Goal: Task Accomplishment & Management: Use online tool/utility

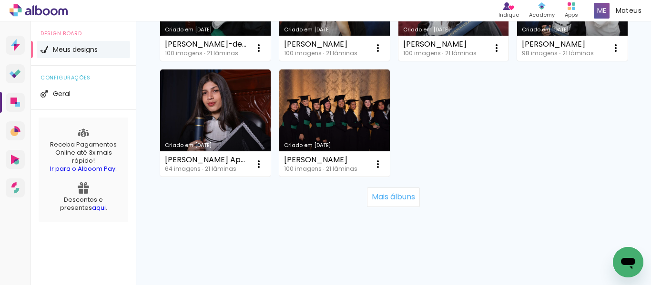
scroll to position [981, 0]
click at [0, 0] on slot "Mais álbuns" at bounding box center [0, 0] width 0 height 0
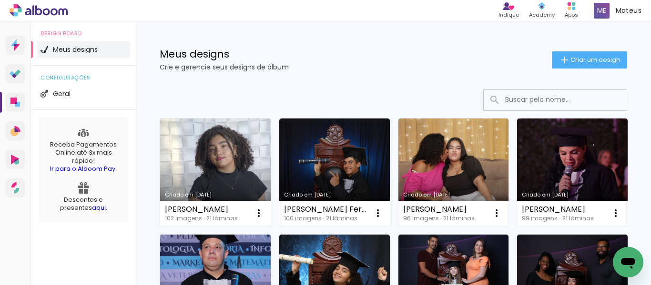
scroll to position [0, 0]
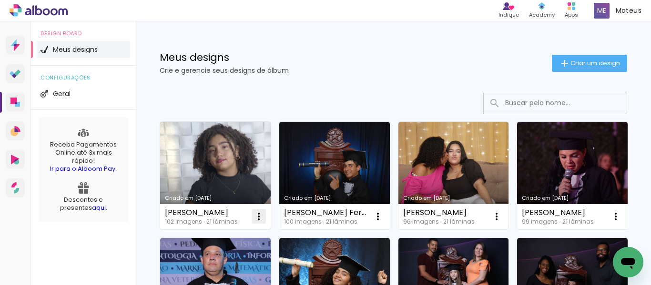
click at [260, 218] on iron-icon at bounding box center [258, 216] width 11 height 11
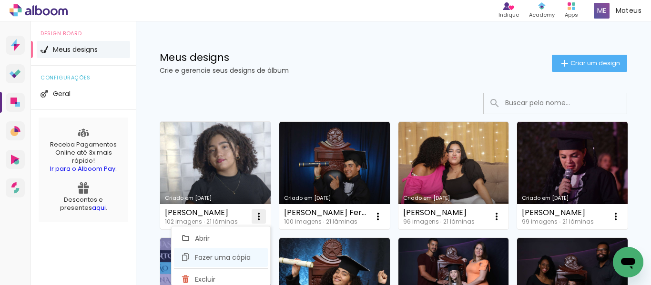
click at [219, 255] on span "Fazer uma cópia" at bounding box center [223, 257] width 56 height 7
type input "Cópia de emanuelle da silva abreu"
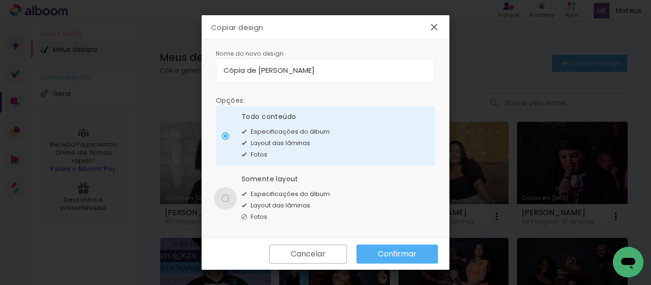
click at [222, 200] on div at bounding box center [225, 199] width 8 height 8
type paper-radio-button "on"
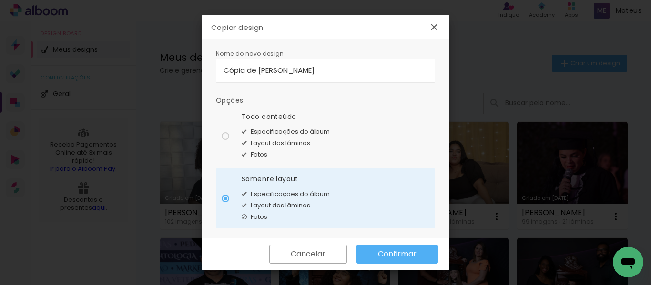
drag, startPoint x: 352, startPoint y: 71, endPoint x: 221, endPoint y: 73, distance: 130.5
click at [221, 73] on paper-input-container "Cópia de emanuelle da silva abreu" at bounding box center [325, 71] width 219 height 24
click at [229, 73] on input "hadryele-costa-batista-silva" at bounding box center [325, 70] width 204 height 11
type input "[PERSON_NAME]"
type paper-input "[PERSON_NAME]"
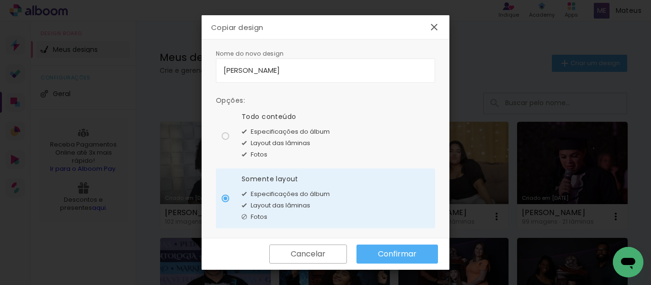
click at [0, 0] on slot "Confirmar" at bounding box center [0, 0] width 0 height 0
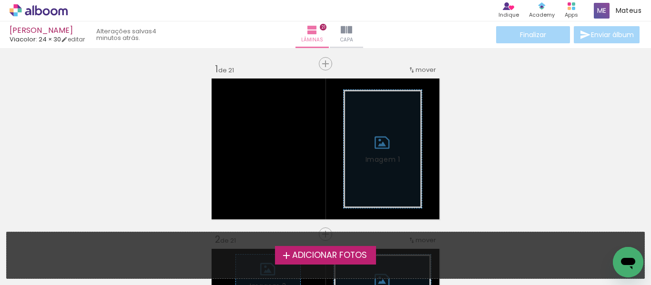
click at [311, 252] on span "Adicionar Fotos" at bounding box center [329, 255] width 75 height 9
click at [0, 0] on input "file" at bounding box center [0, 0] width 0 height 0
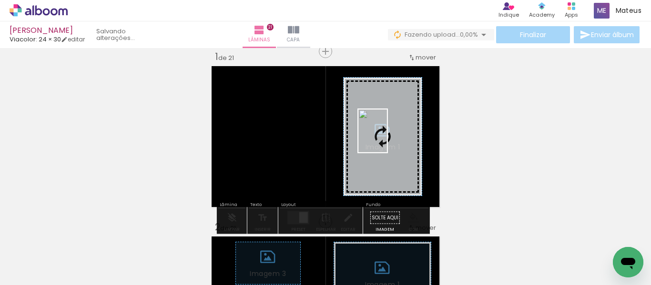
drag, startPoint x: 266, startPoint y: 252, endPoint x: 387, endPoint y: 139, distance: 166.1
click at [387, 139] on quentale-workspace at bounding box center [325, 142] width 651 height 285
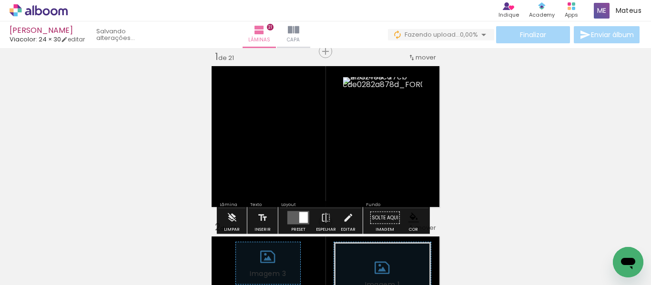
click at [370, 102] on div at bounding box center [373, 102] width 11 height 10
click at [367, 149] on paper-item at bounding box center [373, 151] width 17 height 7
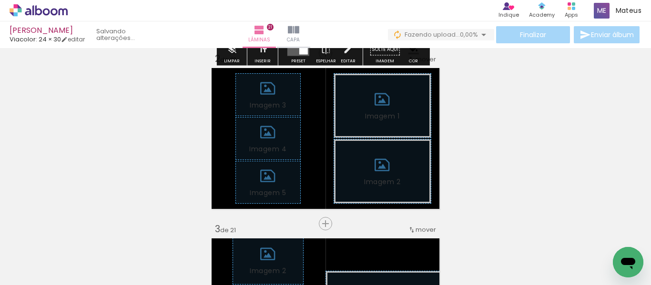
scroll to position [203, 0]
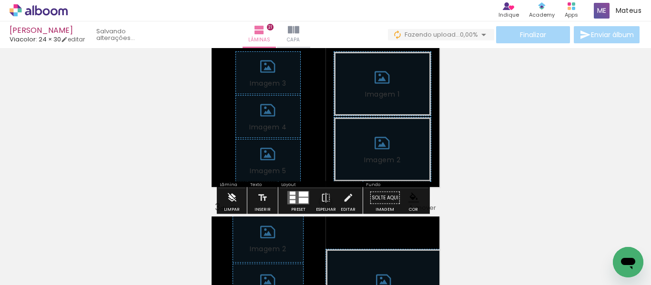
click at [232, 193] on iron-icon at bounding box center [231, 198] width 10 height 19
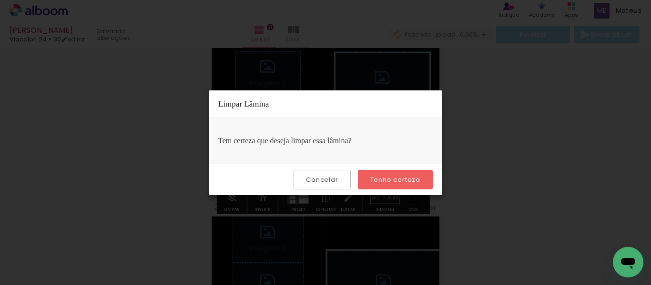
click at [393, 175] on paper-button "Tenho certeza" at bounding box center [395, 180] width 75 height 20
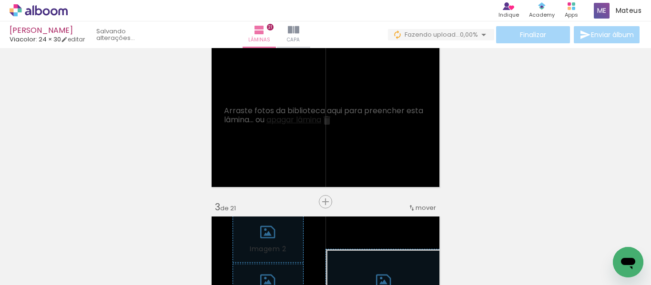
click at [45, 257] on input "Todas as fotos" at bounding box center [27, 256] width 36 height 8
click at [0, 0] on slot "Não utilizadas" at bounding box center [0, 0] width 0 height 0
type input "Não utilizadas"
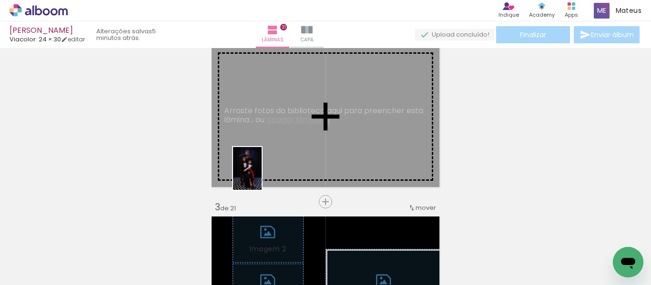
drag, startPoint x: 160, startPoint y: 260, endPoint x: 262, endPoint y: 173, distance: 133.8
click at [262, 173] on quentale-workspace at bounding box center [325, 142] width 651 height 285
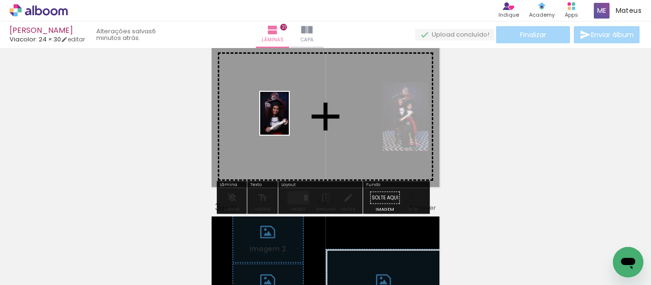
drag, startPoint x: 312, startPoint y: 245, endPoint x: 289, endPoint y: 120, distance: 126.9
click at [289, 120] on quentale-workspace at bounding box center [325, 142] width 651 height 285
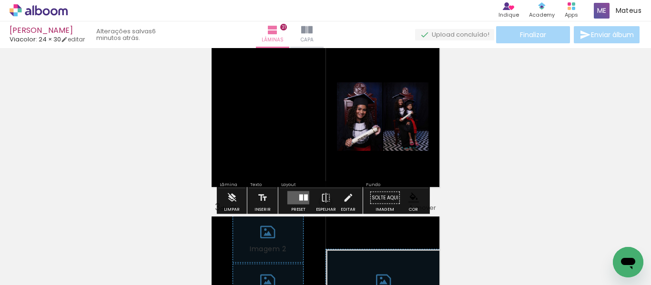
click at [295, 198] on quentale-layouter at bounding box center [298, 197] width 22 height 13
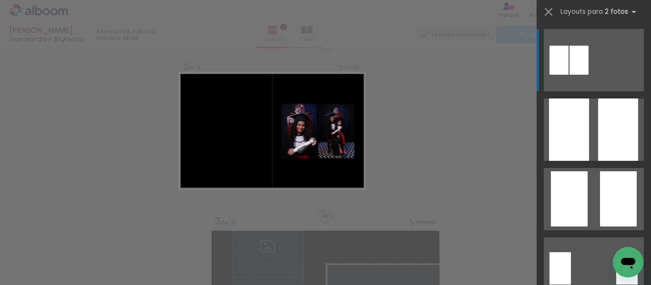
scroll to position [183, 0]
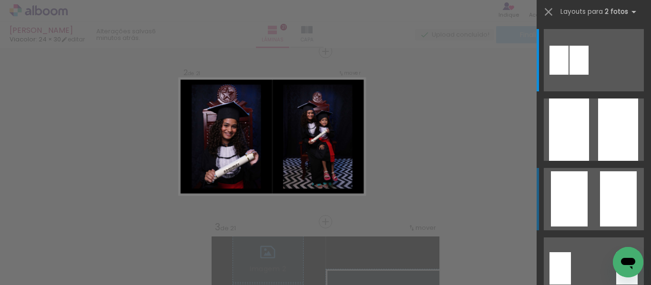
click at [590, 197] on quentale-layouter at bounding box center [593, 199] width 100 height 62
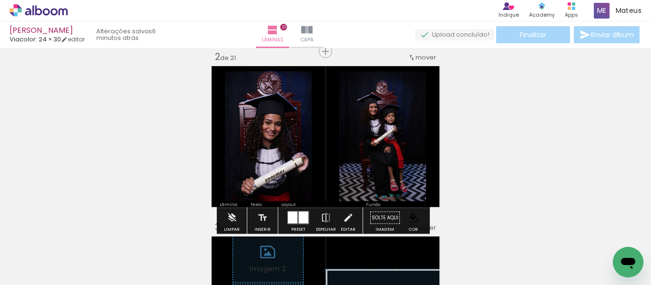
click at [234, 143] on paper-item at bounding box center [236, 145] width 17 height 7
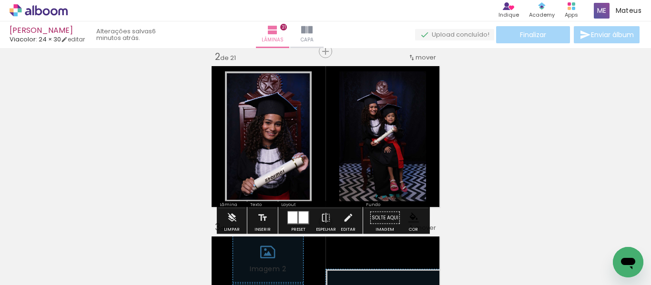
click at [347, 142] on paper-item at bounding box center [350, 145] width 17 height 7
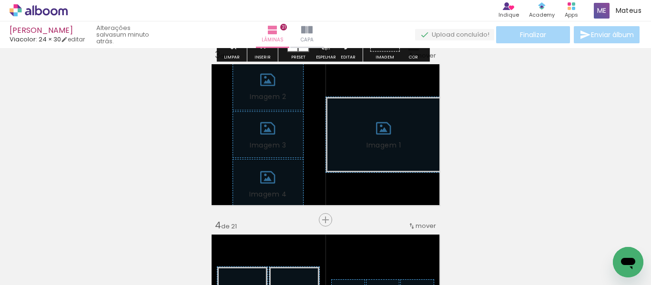
scroll to position [381, 0]
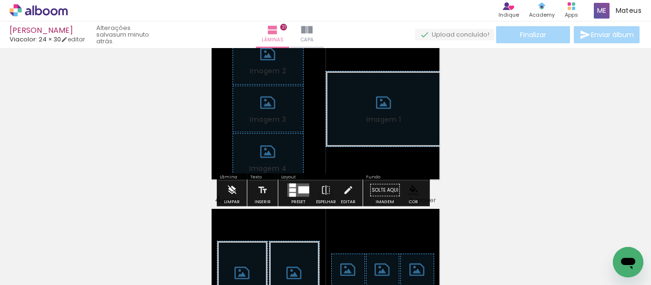
click at [231, 192] on iron-icon at bounding box center [231, 190] width 10 height 19
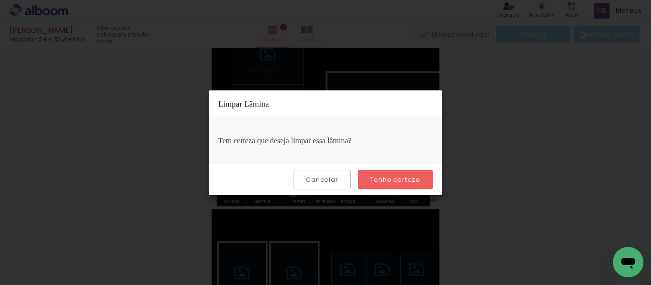
click at [0, 0] on slot "Tenho certeza" at bounding box center [0, 0] width 0 height 0
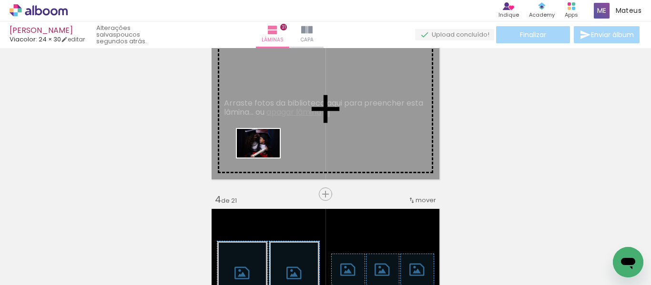
drag, startPoint x: 113, startPoint y: 260, endPoint x: 265, endPoint y: 157, distance: 183.9
click at [265, 157] on quentale-workspace at bounding box center [325, 142] width 651 height 285
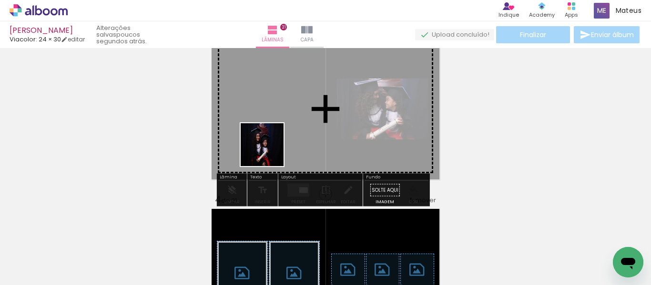
drag, startPoint x: 221, startPoint y: 264, endPoint x: 269, endPoint y: 149, distance: 125.3
click at [271, 149] on quentale-workspace at bounding box center [325, 142] width 651 height 285
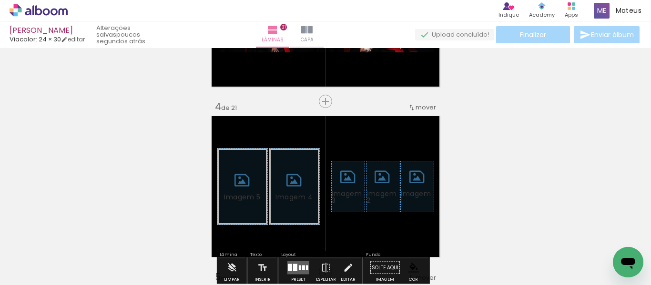
scroll to position [524, 0]
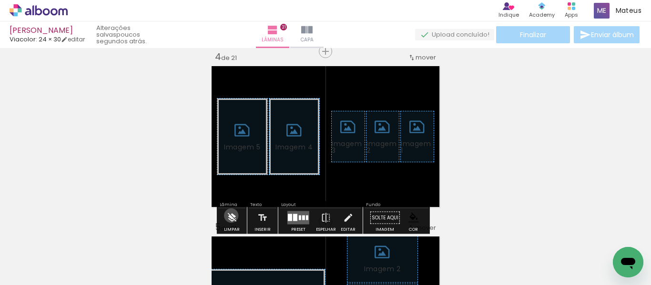
click at [231, 216] on iron-icon at bounding box center [231, 218] width 10 height 19
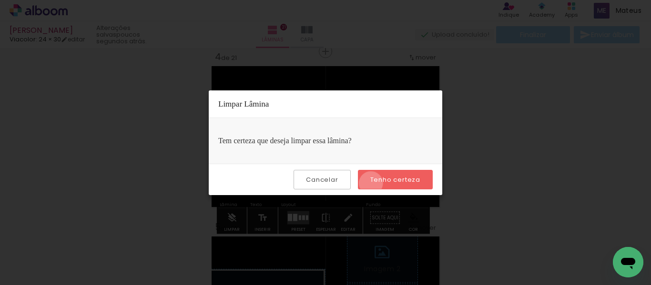
click at [0, 0] on slot "Tenho certeza" at bounding box center [0, 0] width 0 height 0
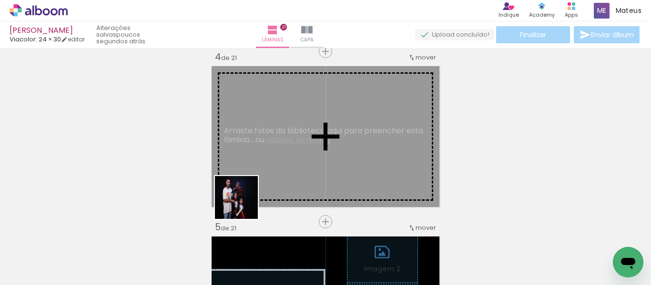
drag, startPoint x: 107, startPoint y: 253, endPoint x: 217, endPoint y: 202, distance: 121.0
click at [254, 187] on quentale-workspace at bounding box center [325, 142] width 651 height 285
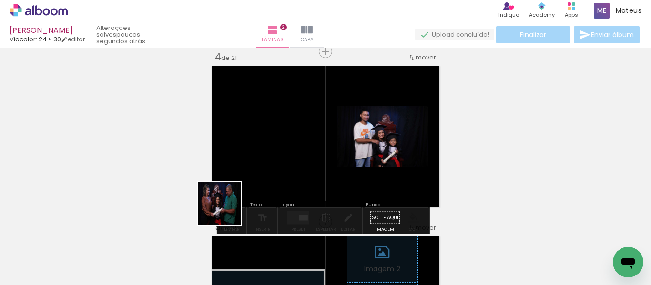
drag, startPoint x: 129, startPoint y: 249, endPoint x: 309, endPoint y: 161, distance: 200.4
click at [309, 161] on quentale-workspace at bounding box center [325, 142] width 651 height 285
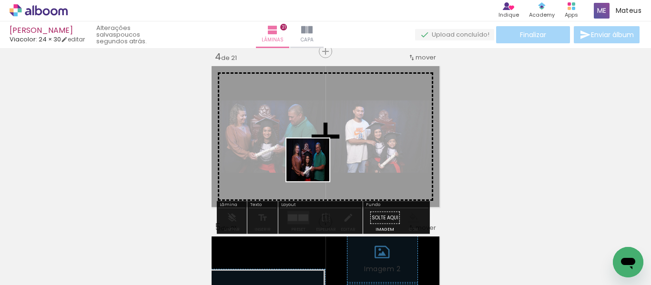
drag, startPoint x: 113, startPoint y: 249, endPoint x: 316, endPoint y: 166, distance: 219.0
click at [316, 166] on quentale-workspace at bounding box center [325, 142] width 651 height 285
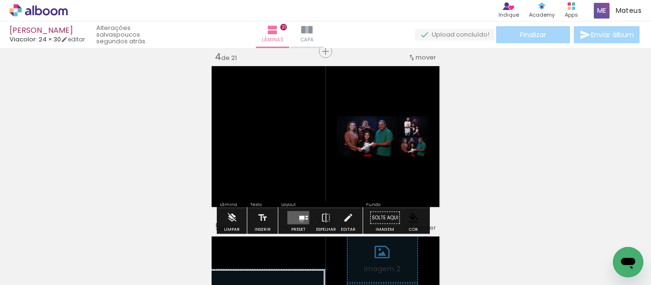
click at [299, 220] on div at bounding box center [301, 218] width 5 height 4
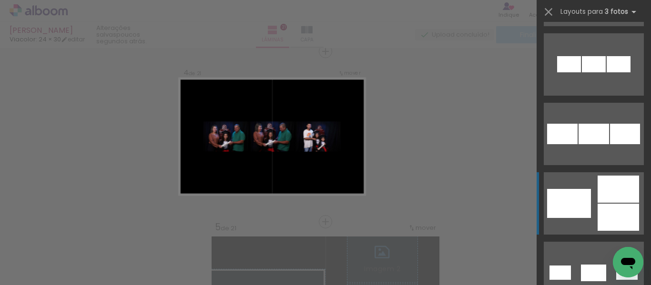
scroll to position [143, 0]
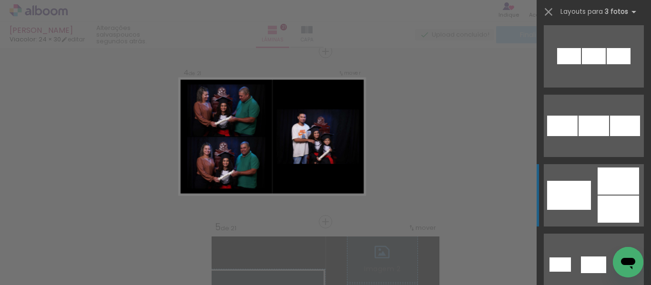
click at [588, 199] on quentale-layouter at bounding box center [593, 195] width 100 height 62
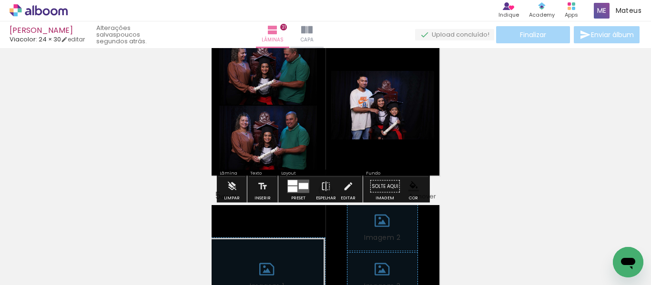
scroll to position [572, 0]
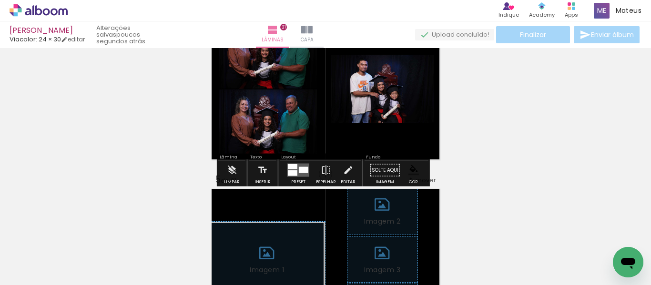
click at [37, 269] on span "Adicionar Fotos" at bounding box center [34, 272] width 29 height 10
click at [0, 0] on input "file" at bounding box center [0, 0] width 0 height 0
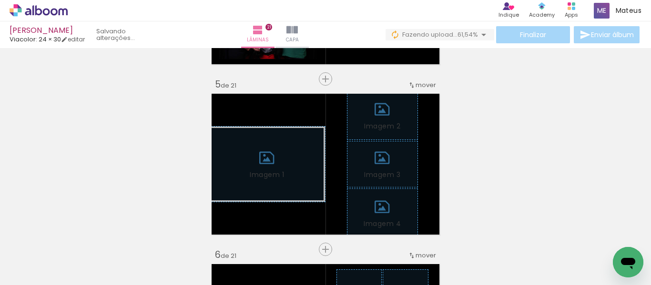
scroll to position [714, 0]
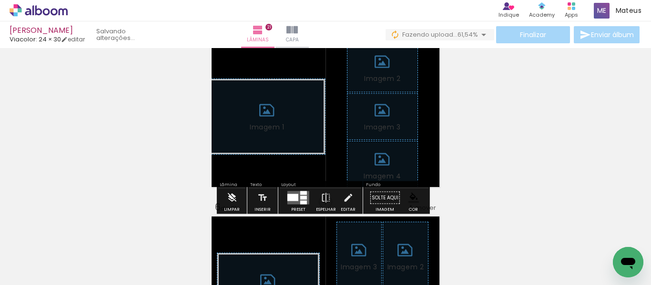
click at [231, 197] on iron-icon at bounding box center [231, 198] width 10 height 19
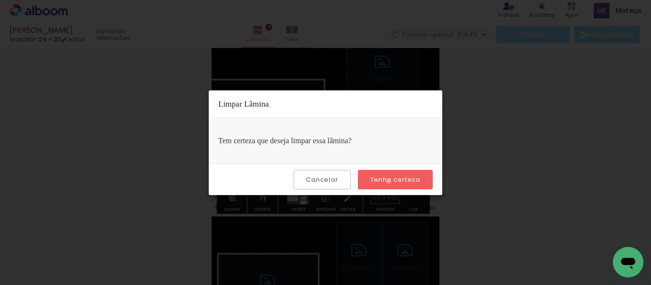
click at [0, 0] on slot "Tenho certeza" at bounding box center [0, 0] width 0 height 0
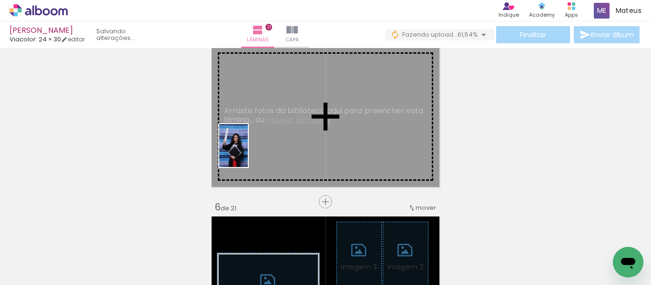
drag, startPoint x: 103, startPoint y: 249, endPoint x: 254, endPoint y: 148, distance: 181.9
click at [254, 148] on quentale-workspace at bounding box center [325, 142] width 651 height 285
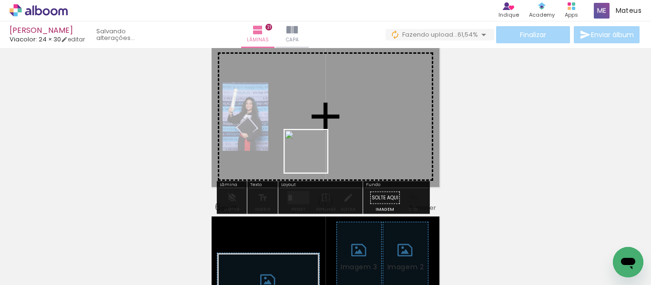
drag, startPoint x: 104, startPoint y: 250, endPoint x: 341, endPoint y: 146, distance: 258.3
click at [341, 146] on quentale-workspace at bounding box center [325, 142] width 651 height 285
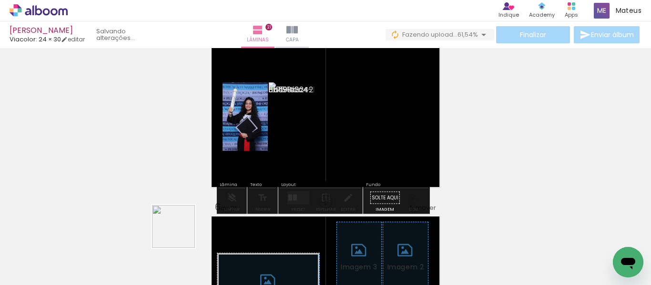
drag, startPoint x: 98, startPoint y: 256, endPoint x: 378, endPoint y: 155, distance: 297.7
click at [378, 155] on quentale-workspace at bounding box center [325, 142] width 651 height 285
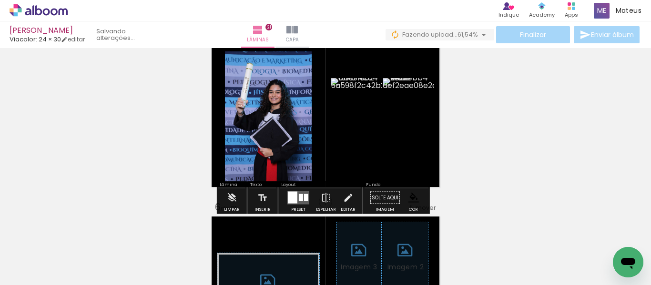
click at [231, 126] on paper-item at bounding box center [236, 125] width 17 height 7
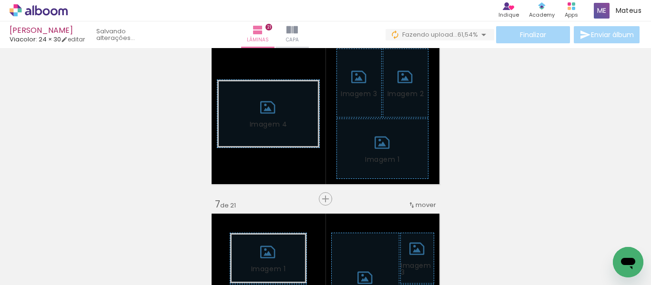
scroll to position [905, 0]
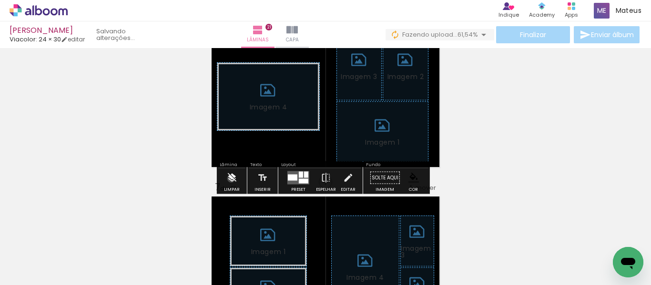
click at [231, 179] on iron-icon at bounding box center [231, 178] width 10 height 19
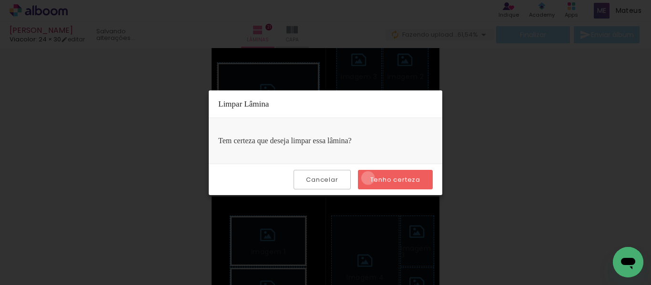
click at [369, 178] on paper-button "Tenho certeza" at bounding box center [395, 180] width 75 height 20
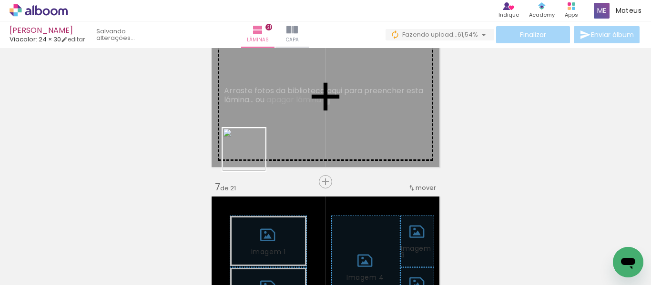
drag, startPoint x: 142, startPoint y: 230, endPoint x: 210, endPoint y: 177, distance: 85.5
click at [269, 143] on quentale-workspace at bounding box center [325, 142] width 651 height 285
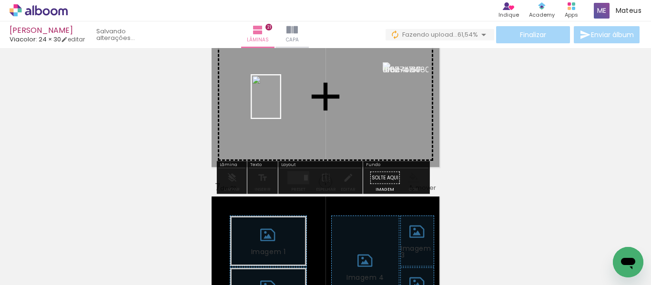
drag, startPoint x: 108, startPoint y: 261, endPoint x: 280, endPoint y: 104, distance: 233.3
click at [280, 104] on quentale-workspace at bounding box center [325, 142] width 651 height 285
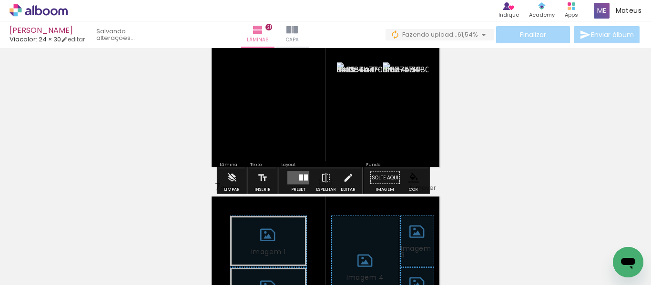
click at [292, 176] on quentale-layouter at bounding box center [298, 177] width 22 height 13
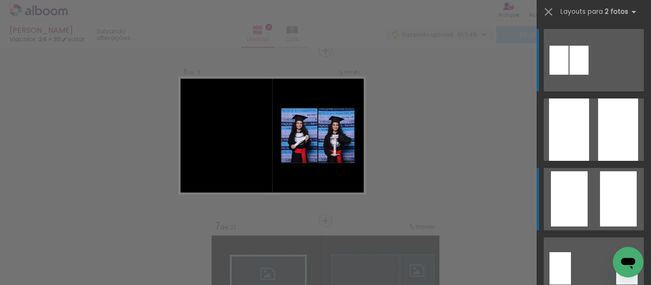
scroll to position [865, 0]
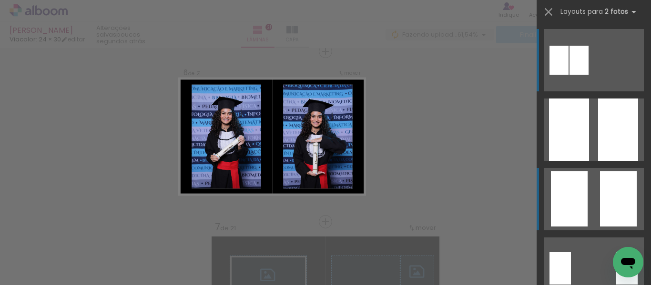
click at [574, 188] on div at bounding box center [569, 198] width 37 height 55
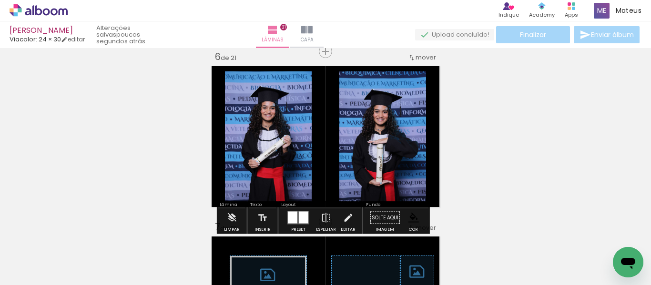
click at [231, 143] on paper-item at bounding box center [236, 145] width 17 height 7
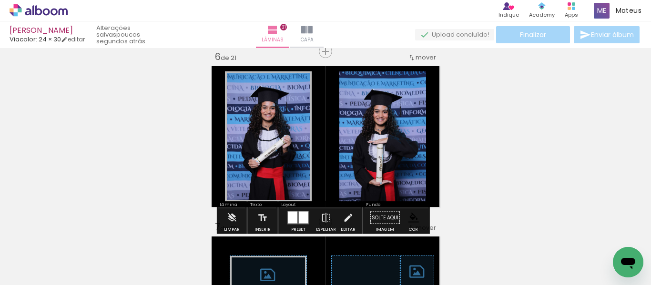
click at [344, 145] on paper-item at bounding box center [350, 145] width 17 height 7
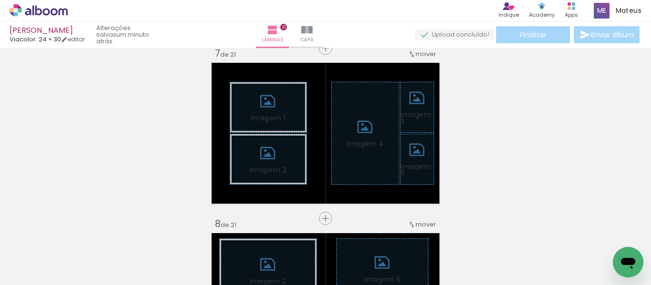
scroll to position [1055, 0]
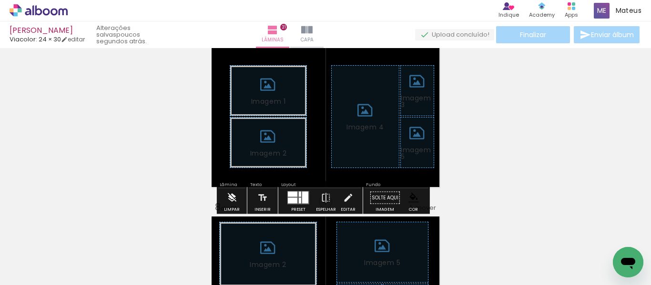
click at [231, 198] on iron-icon at bounding box center [231, 198] width 10 height 19
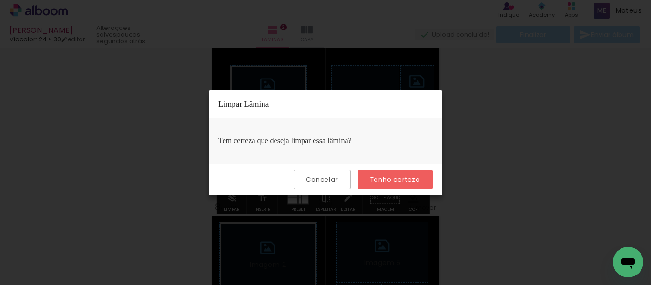
click at [0, 0] on slot "Tenho certeza" at bounding box center [0, 0] width 0 height 0
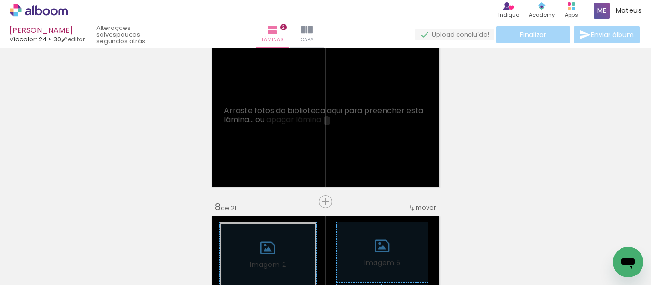
click at [32, 269] on span "Adicionar Fotos" at bounding box center [34, 272] width 29 height 10
click at [0, 0] on input "file" at bounding box center [0, 0] width 0 height 0
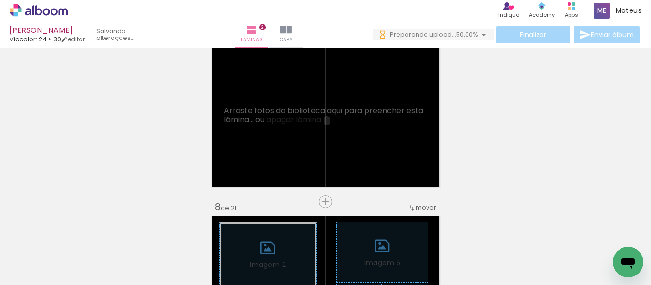
scroll to position [0, 0]
drag, startPoint x: 262, startPoint y: 242, endPoint x: 273, endPoint y: 256, distance: 17.7
click at [271, 256] on div at bounding box center [255, 253] width 31 height 47
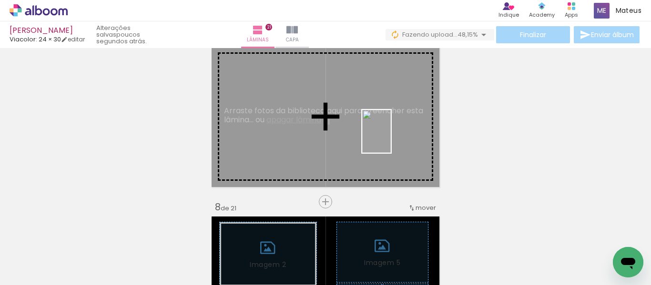
drag, startPoint x: 558, startPoint y: 263, endPoint x: 388, endPoint y: 134, distance: 213.8
click at [388, 134] on quentale-workspace at bounding box center [325, 142] width 651 height 285
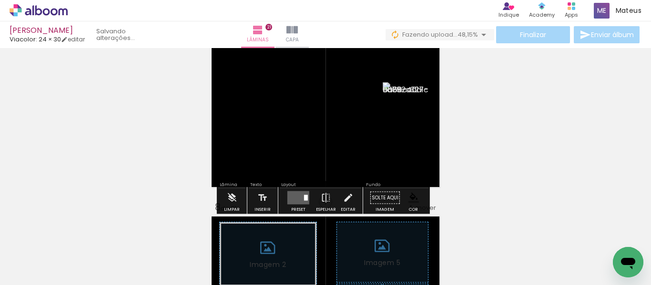
scroll to position [0, 124]
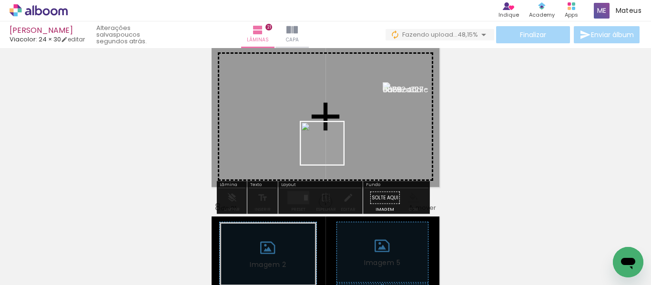
drag, startPoint x: 400, startPoint y: 253, endPoint x: 324, endPoint y: 144, distance: 132.8
click at [325, 144] on quentale-workspace at bounding box center [325, 142] width 651 height 285
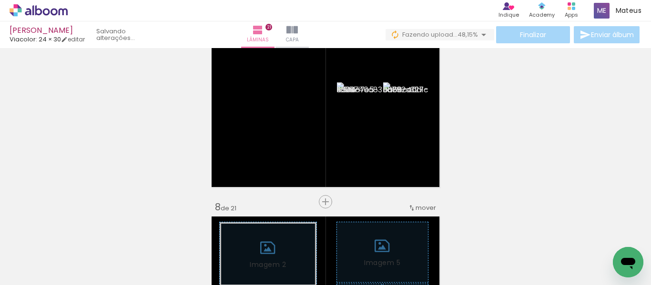
scroll to position [0, 0]
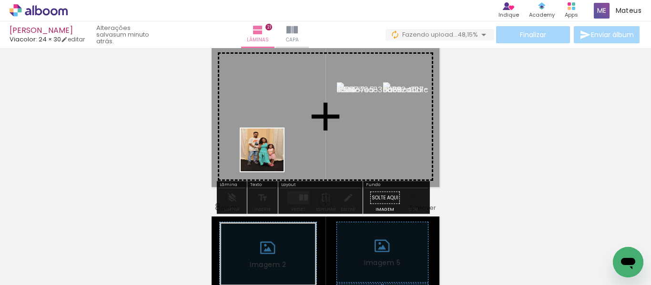
drag, startPoint x: 128, startPoint y: 252, endPoint x: 275, endPoint y: 145, distance: 182.4
click at [275, 145] on quentale-workspace at bounding box center [325, 142] width 651 height 285
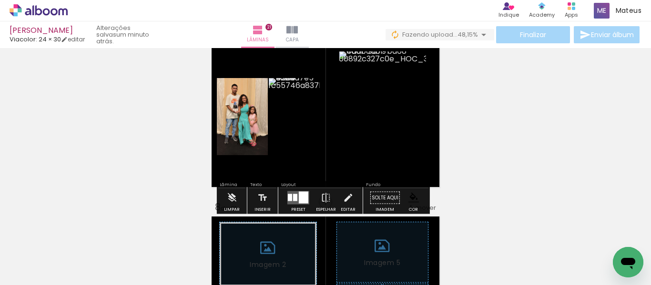
click at [346, 125] on paper-item at bounding box center [350, 125] width 17 height 7
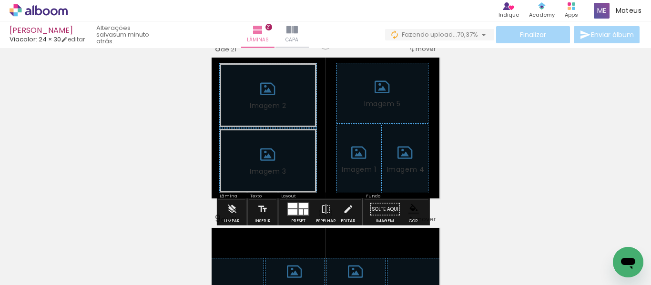
scroll to position [1246, 0]
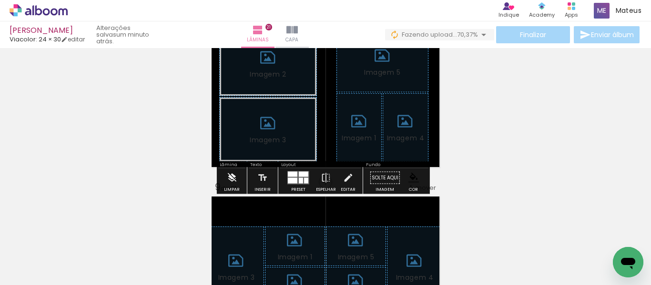
click at [230, 179] on iron-icon at bounding box center [231, 178] width 10 height 19
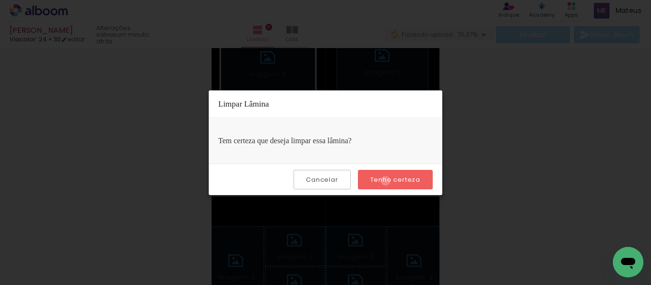
click at [0, 0] on slot "Tenho certeza" at bounding box center [0, 0] width 0 height 0
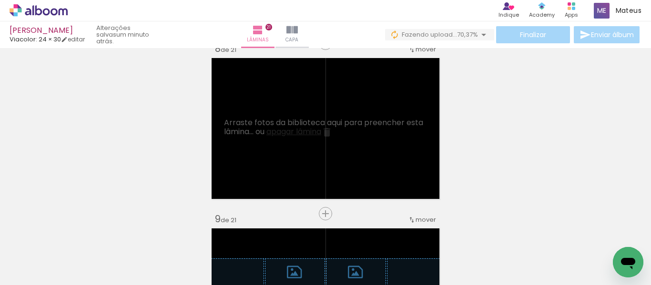
scroll to position [1198, 0]
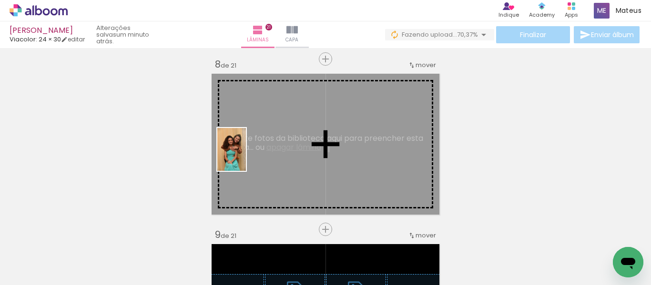
drag, startPoint x: 209, startPoint y: 258, endPoint x: 246, endPoint y: 157, distance: 107.6
click at [246, 157] on quentale-workspace at bounding box center [325, 142] width 651 height 285
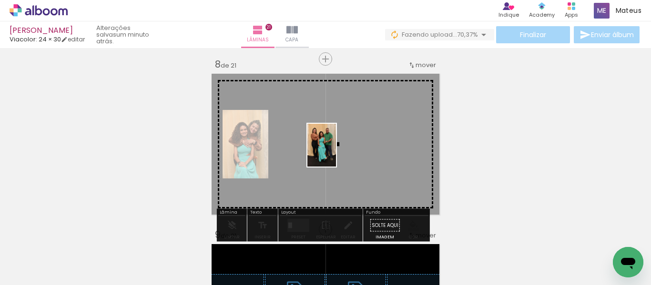
drag, startPoint x: 311, startPoint y: 266, endPoint x: 336, endPoint y: 152, distance: 116.0
click at [336, 152] on quentale-workspace at bounding box center [325, 142] width 651 height 285
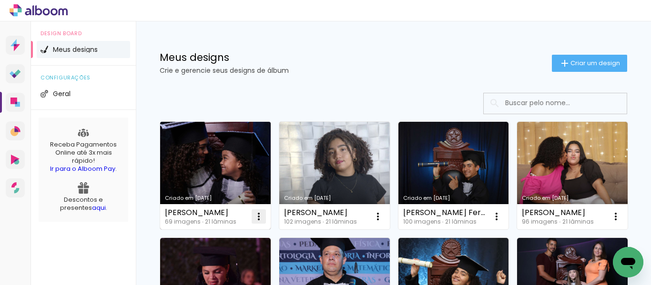
click at [260, 217] on iron-icon at bounding box center [258, 216] width 11 height 11
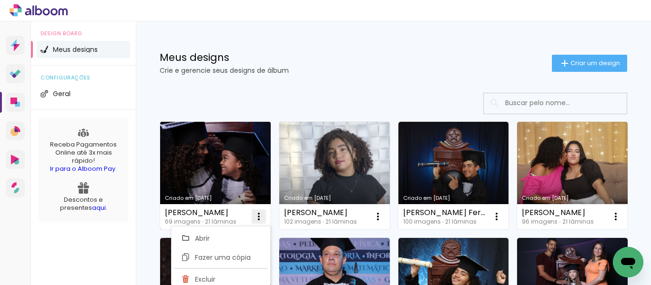
click at [259, 214] on iron-icon at bounding box center [258, 216] width 11 height 11
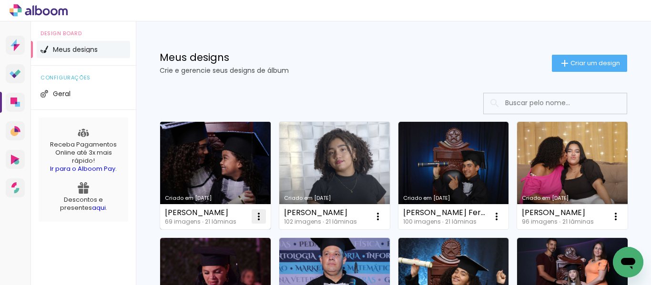
click at [259, 214] on iron-icon at bounding box center [258, 216] width 11 height 11
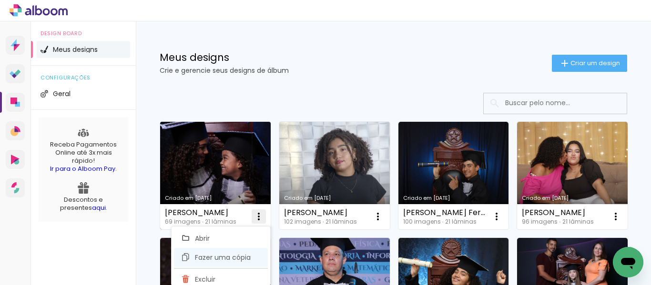
click at [200, 257] on span "Fazer uma cópia" at bounding box center [223, 257] width 56 height 7
type input "Cópia de Hadryele-costa-batista-silva"
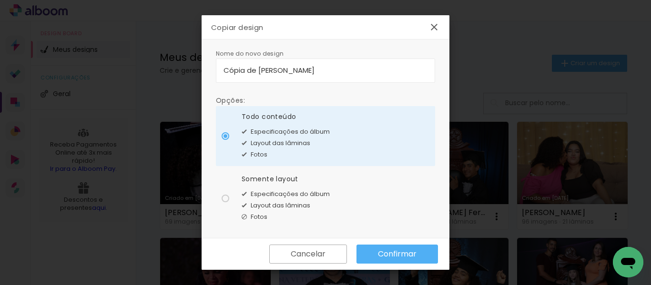
drag, startPoint x: 367, startPoint y: 67, endPoint x: 215, endPoint y: 68, distance: 151.9
click at [215, 68] on div "Nome do novo design Opções: Todo conteúdo Especificações do álbum Layout das lâ…" at bounding box center [325, 139] width 248 height 199
click at [232, 70] on input "maria-eduarda-viana-da-silva-rita" at bounding box center [325, 70] width 204 height 11
type input "Maria-eduarda-viana-da-silva-rita"
type paper-input "Maria-eduarda-viana-da-silva-rita"
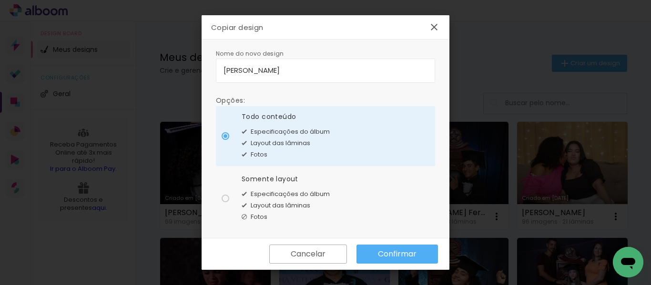
click at [228, 197] on div at bounding box center [225, 199] width 8 height 8
type paper-radio-button "on"
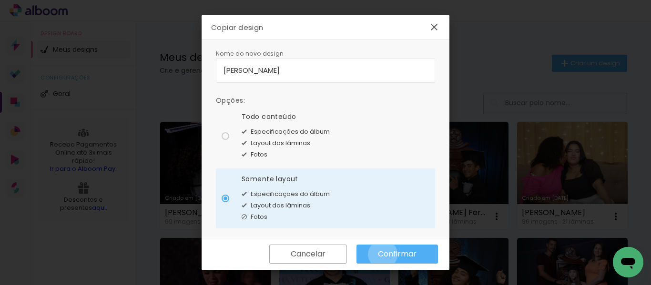
click at [0, 0] on slot "Confirmar" at bounding box center [0, 0] width 0 height 0
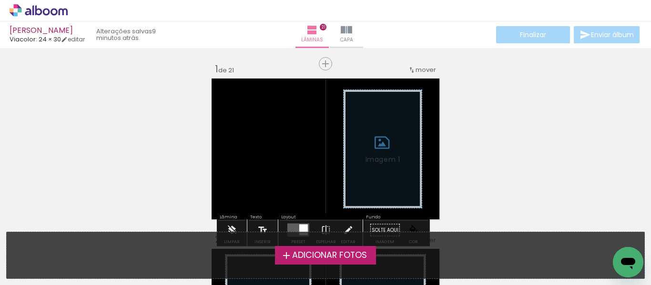
click at [318, 261] on label "Adicionar Fotos" at bounding box center [325, 255] width 101 height 18
click at [0, 0] on input "file" at bounding box center [0, 0] width 0 height 0
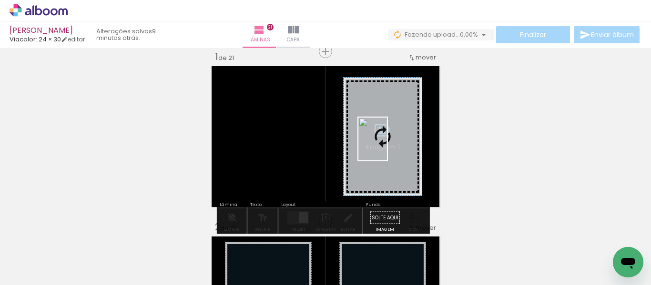
drag, startPoint x: 313, startPoint y: 252, endPoint x: 387, endPoint y: 146, distance: 129.0
click at [387, 146] on quentale-workspace at bounding box center [325, 142] width 651 height 285
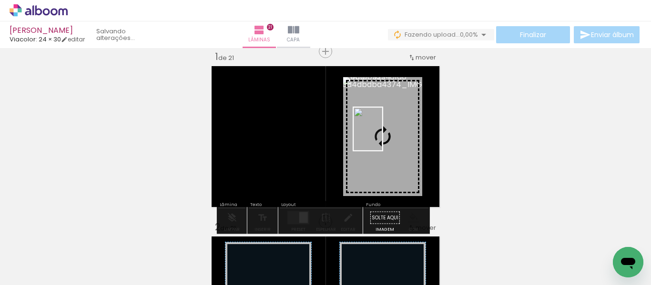
drag, startPoint x: 258, startPoint y: 257, endPoint x: 382, endPoint y: 138, distance: 171.8
click at [382, 138] on quentale-workspace at bounding box center [325, 142] width 651 height 285
drag, startPoint x: 326, startPoint y: 238, endPoint x: 396, endPoint y: 145, distance: 115.6
click at [396, 145] on quentale-workspace at bounding box center [325, 142] width 651 height 285
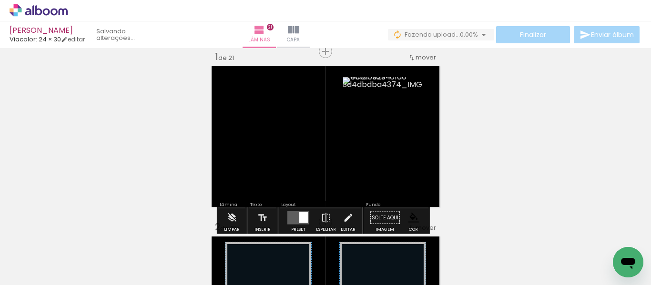
click at [370, 150] on paper-item at bounding box center [373, 151] width 17 height 7
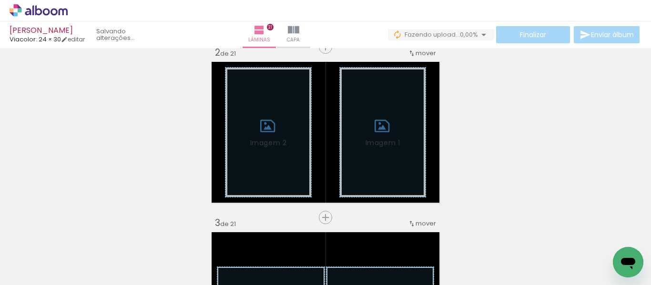
scroll to position [203, 0]
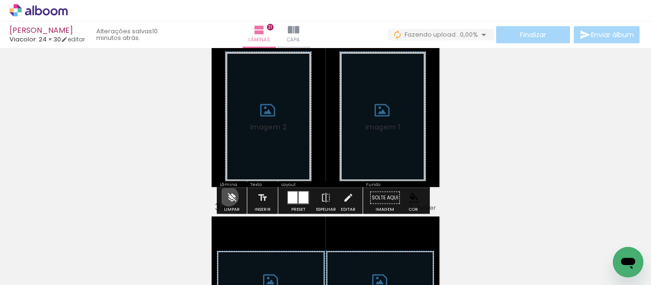
click at [229, 197] on iron-icon at bounding box center [231, 198] width 10 height 19
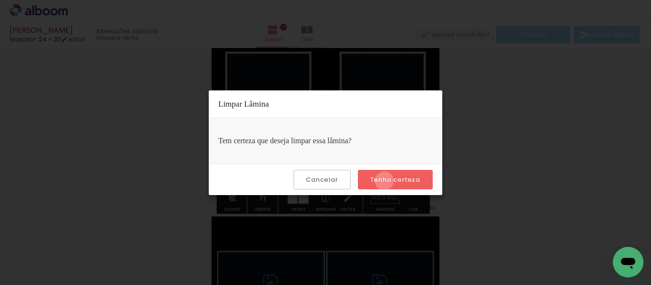
click at [0, 0] on slot "Tenho certeza" at bounding box center [0, 0] width 0 height 0
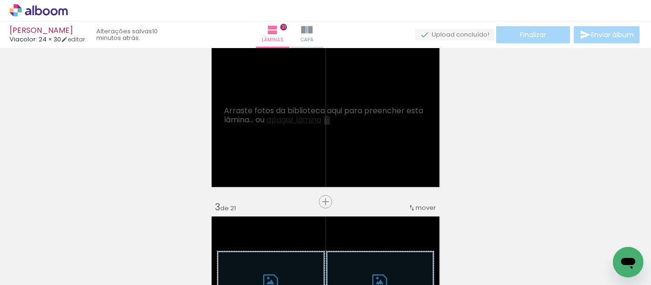
click at [40, 257] on input "Todas as fotos" at bounding box center [27, 256] width 36 height 8
click at [0, 0] on slot "Não utilizadas" at bounding box center [0, 0] width 0 height 0
type input "Não utilizadas"
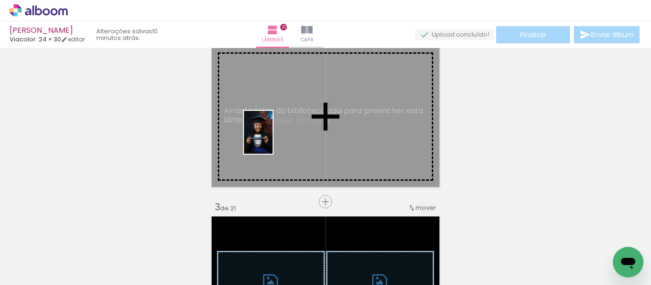
drag, startPoint x: 259, startPoint y: 266, endPoint x: 272, endPoint y: 140, distance: 127.4
click at [272, 140] on quentale-workspace at bounding box center [325, 142] width 651 height 285
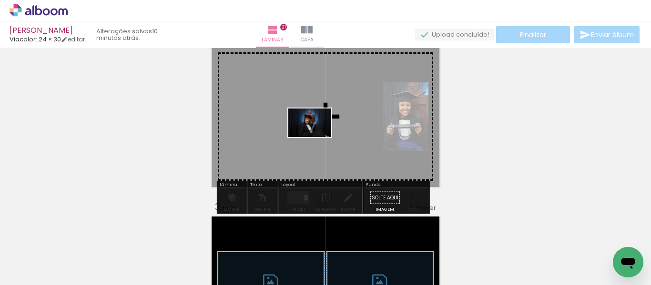
drag, startPoint x: 523, startPoint y: 255, endPoint x: 316, endPoint y: 137, distance: 238.7
click at [316, 137] on quentale-workspace at bounding box center [325, 142] width 651 height 285
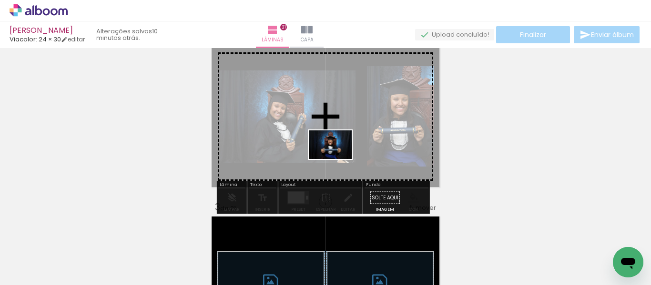
drag, startPoint x: 463, startPoint y: 257, endPoint x: 329, endPoint y: 152, distance: 170.3
click at [330, 152] on quentale-workspace at bounding box center [325, 142] width 651 height 285
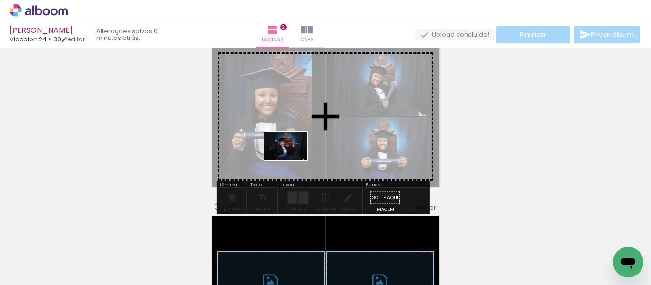
drag, startPoint x: 202, startPoint y: 261, endPoint x: 293, endPoint y: 161, distance: 135.2
click at [293, 161] on quentale-workspace at bounding box center [325, 142] width 651 height 285
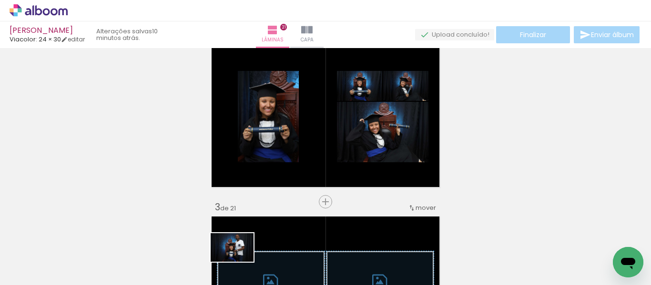
drag, startPoint x: 217, startPoint y: 261, endPoint x: 236, endPoint y: 261, distance: 19.1
click at [0, 0] on slot at bounding box center [0, 0] width 0 height 0
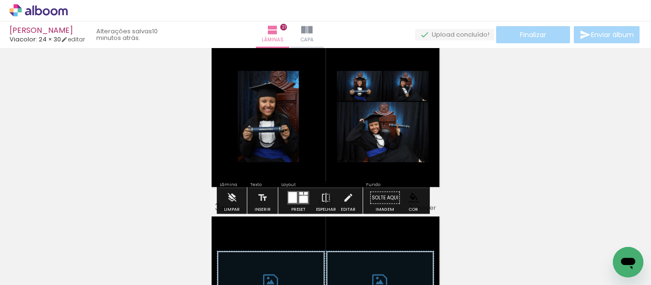
click at [301, 197] on div at bounding box center [303, 199] width 9 height 7
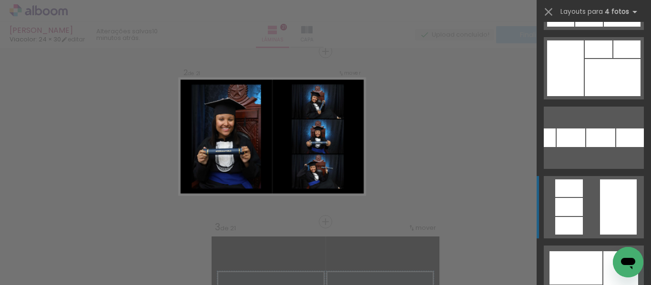
scroll to position [381, 0]
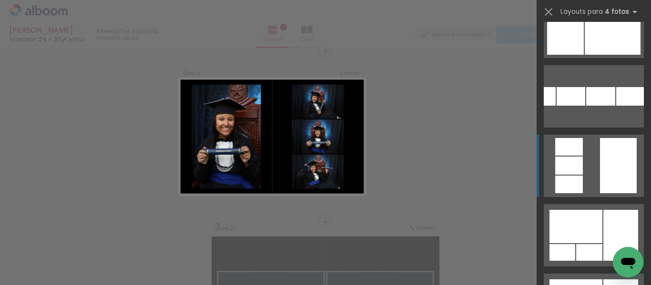
click at [592, 162] on quentale-layouter at bounding box center [593, 166] width 100 height 62
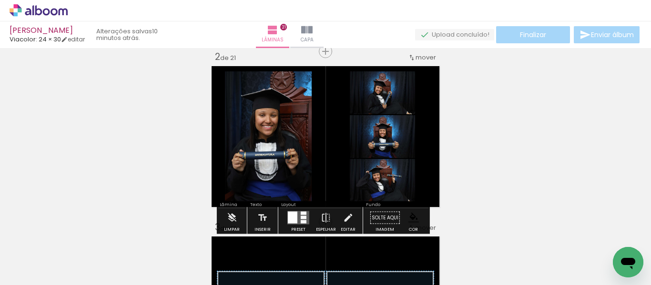
click at [232, 141] on paper-item at bounding box center [236, 138] width 17 height 7
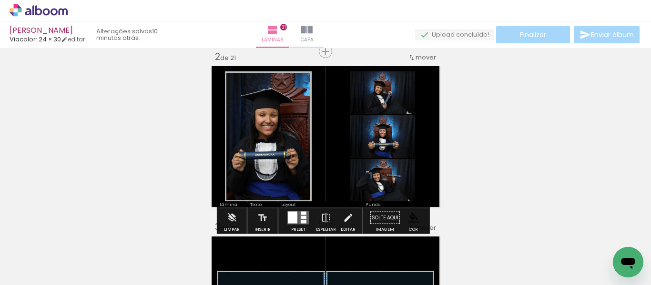
click at [232, 143] on paper-item at bounding box center [236, 145] width 17 height 7
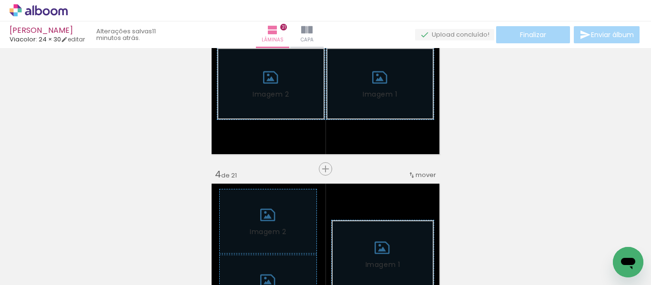
scroll to position [421, 0]
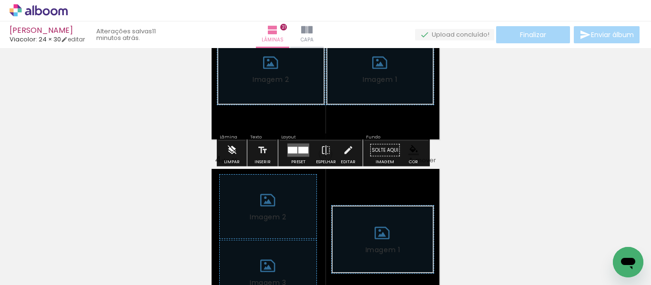
click at [231, 149] on iron-icon at bounding box center [231, 150] width 10 height 19
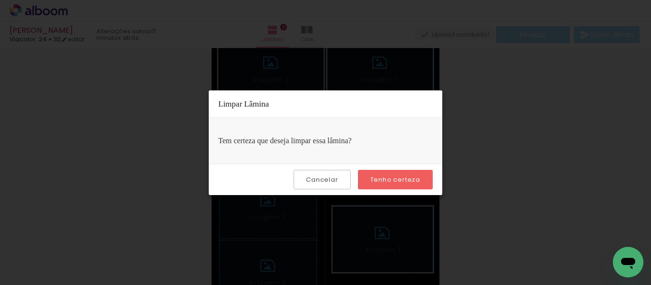
click at [378, 185] on paper-button "Tenho certeza" at bounding box center [395, 180] width 75 height 20
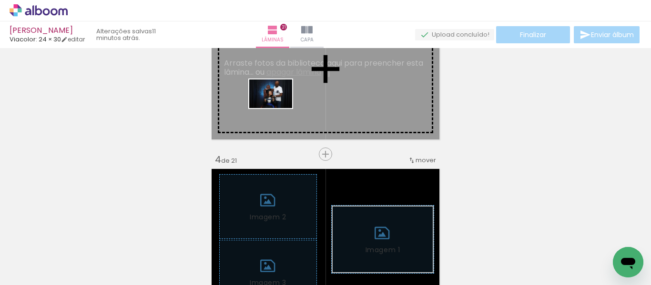
drag, startPoint x: 114, startPoint y: 254, endPoint x: 271, endPoint y: 108, distance: 215.0
click at [272, 108] on quentale-workspace at bounding box center [325, 142] width 651 height 285
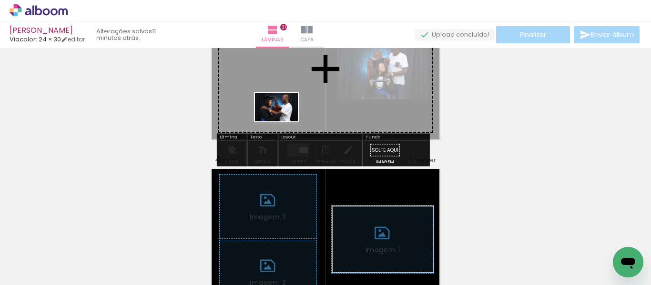
drag, startPoint x: 137, startPoint y: 240, endPoint x: 283, endPoint y: 121, distance: 188.6
click at [283, 121] on quentale-workspace at bounding box center [325, 142] width 651 height 285
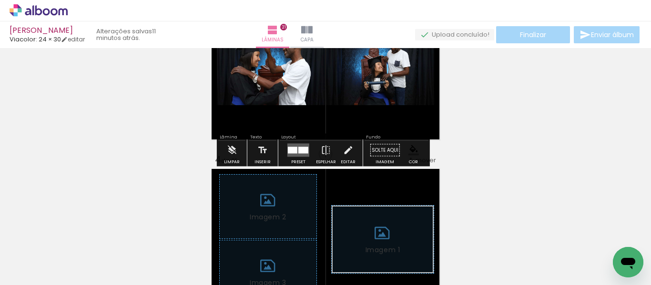
scroll to position [373, 0]
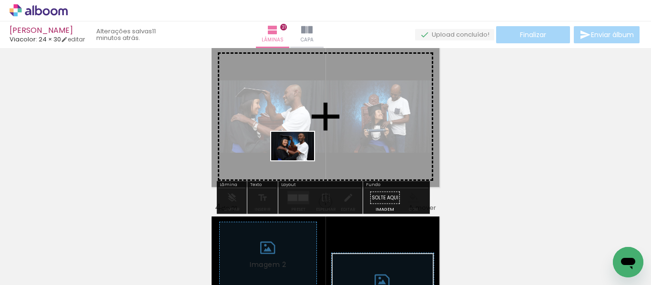
drag, startPoint x: 177, startPoint y: 246, endPoint x: 247, endPoint y: 197, distance: 85.9
click at [288, 158] on quentale-workspace at bounding box center [325, 142] width 651 height 285
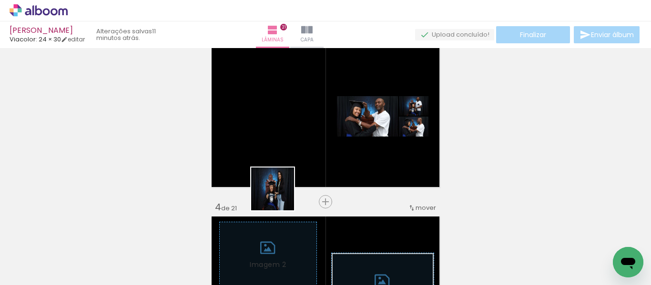
drag, startPoint x: 204, startPoint y: 253, endPoint x: 297, endPoint y: 162, distance: 129.3
click at [297, 162] on quentale-workspace at bounding box center [325, 142] width 651 height 285
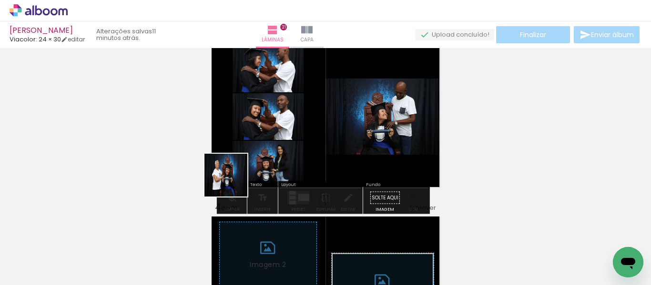
drag, startPoint x: 202, startPoint y: 213, endPoint x: 248, endPoint y: 171, distance: 62.7
click at [248, 171] on quentale-workspace at bounding box center [325, 142] width 651 height 285
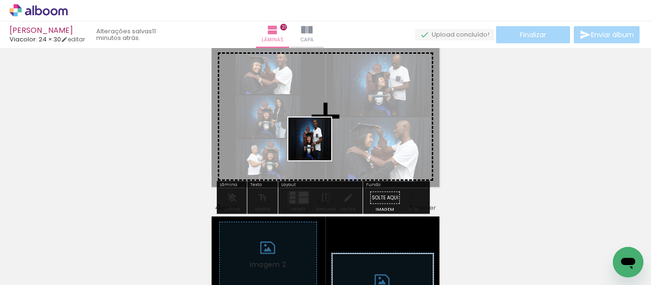
drag, startPoint x: 88, startPoint y: 246, endPoint x: 312, endPoint y: 140, distance: 248.2
click at [312, 140] on quentale-workspace at bounding box center [325, 142] width 651 height 285
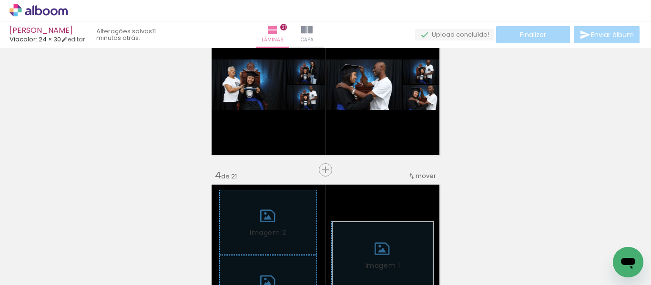
scroll to position [421, 0]
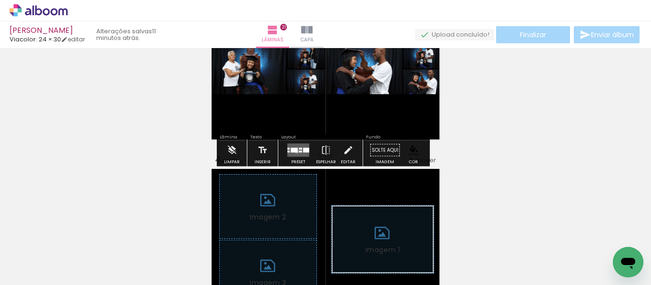
click at [294, 151] on div at bounding box center [294, 150] width 7 height 5
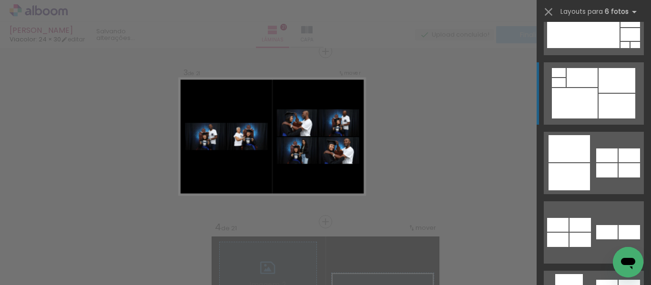
scroll to position [1429, 0]
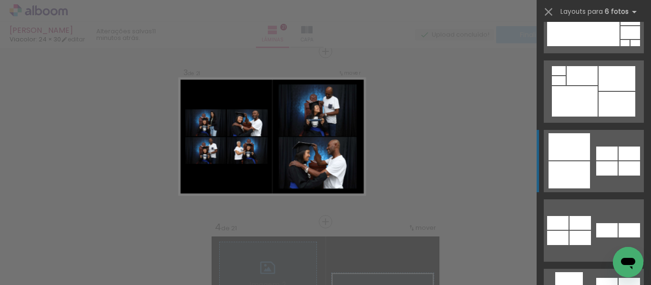
click at [588, 156] on quentale-layouter at bounding box center [593, 161] width 100 height 62
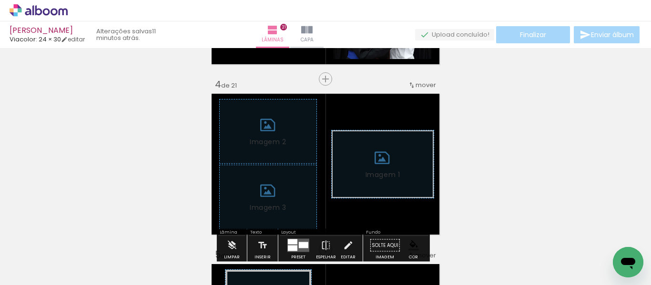
scroll to position [544, 0]
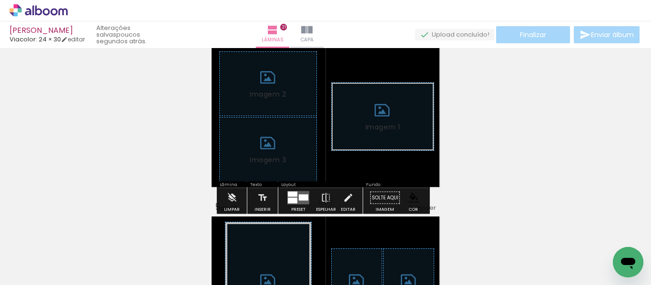
click at [27, 270] on span "Adicionar Fotos" at bounding box center [34, 272] width 29 height 10
click at [0, 0] on input "file" at bounding box center [0, 0] width 0 height 0
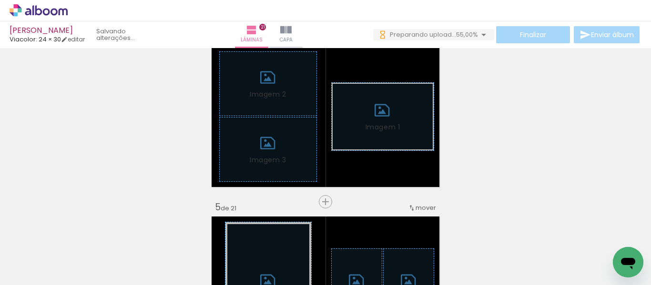
scroll to position [0, 0]
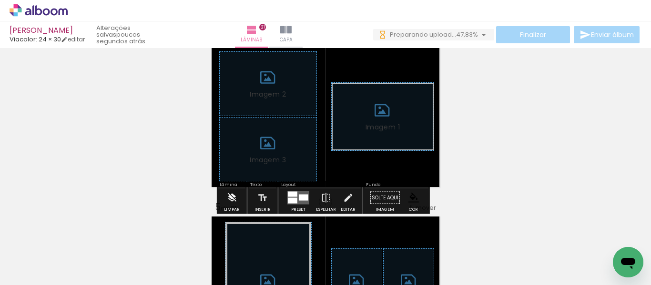
click at [230, 194] on iron-icon at bounding box center [231, 198] width 10 height 19
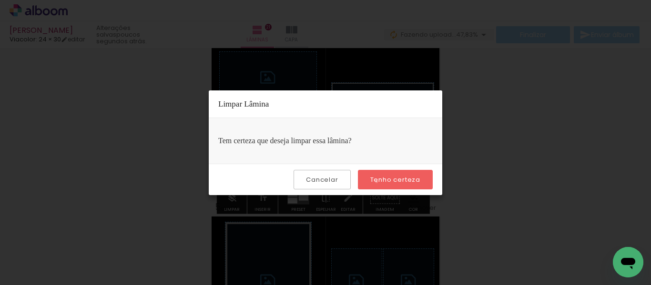
click at [0, 0] on slot "Tenho certeza" at bounding box center [0, 0] width 0 height 0
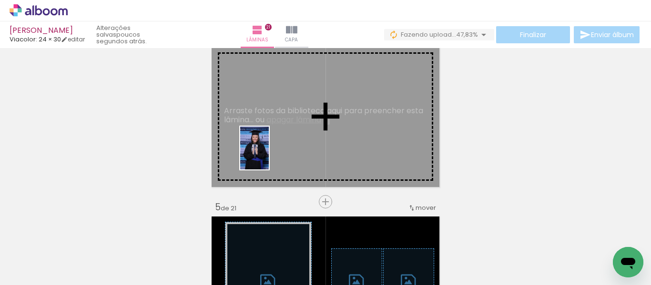
drag, startPoint x: 108, startPoint y: 250, endPoint x: 251, endPoint y: 164, distance: 166.6
click at [269, 155] on quentale-workspace at bounding box center [325, 142] width 651 height 285
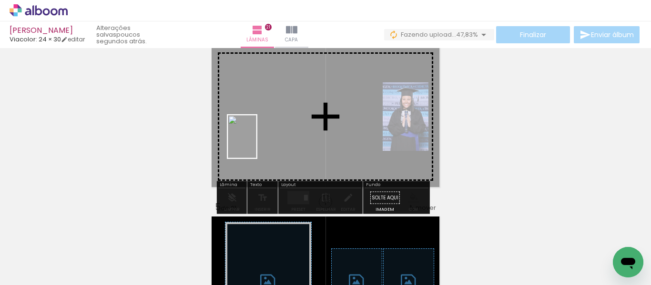
drag, startPoint x: 105, startPoint y: 252, endPoint x: 231, endPoint y: 149, distance: 163.1
click at [256, 142] on quentale-workspace at bounding box center [325, 142] width 651 height 285
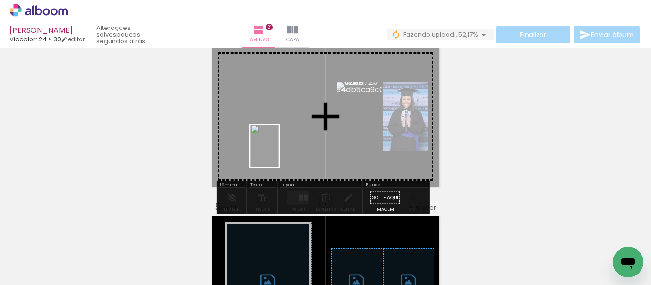
drag, startPoint x: 205, startPoint y: 254, endPoint x: 276, endPoint y: 146, distance: 129.2
click at [276, 146] on quentale-workspace at bounding box center [325, 142] width 651 height 285
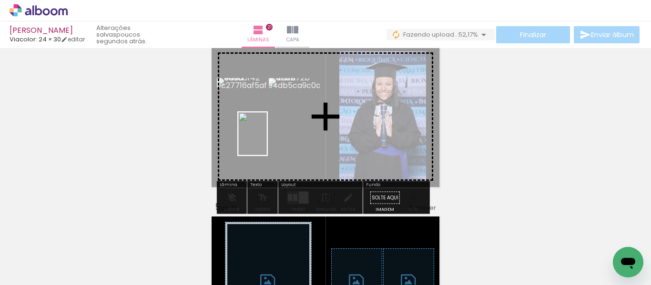
drag, startPoint x: 206, startPoint y: 251, endPoint x: 267, endPoint y: 141, distance: 125.1
click at [267, 141] on quentale-workspace at bounding box center [325, 142] width 651 height 285
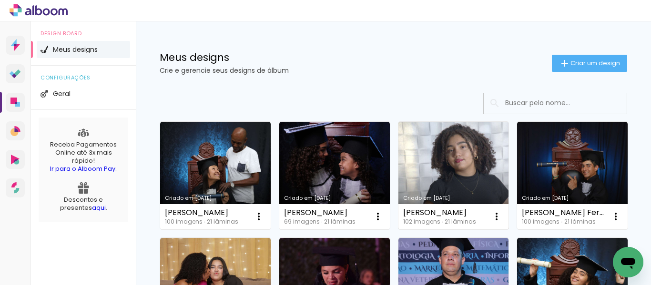
click at [464, 195] on link "Criado em 05/09/25" at bounding box center [453, 176] width 110 height 108
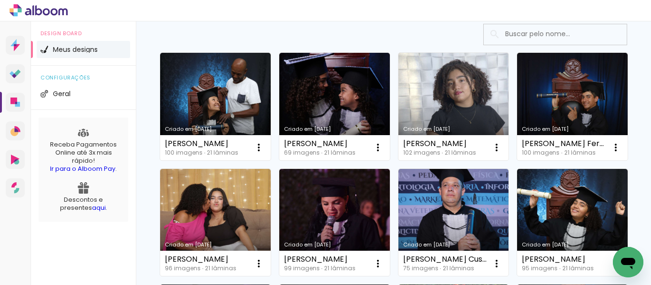
scroll to position [48, 0]
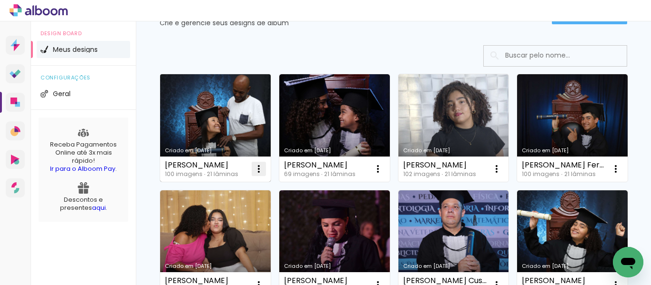
click at [260, 170] on iron-icon at bounding box center [258, 168] width 11 height 11
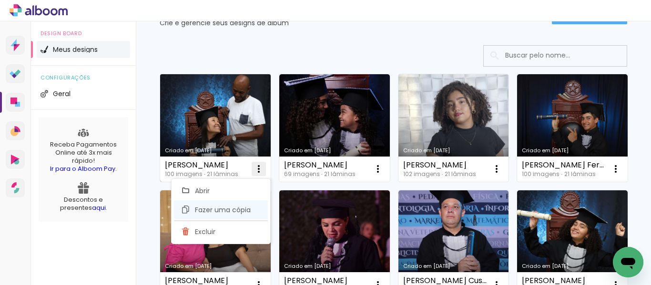
click at [218, 211] on span "Fazer uma cópia" at bounding box center [223, 210] width 56 height 7
type input "Cópia de Maria-eduarda-viana-da-silva-rita"
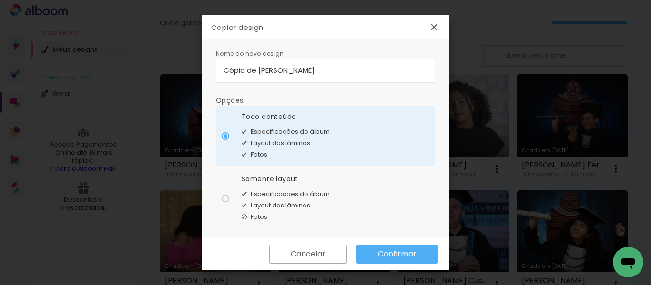
click at [223, 199] on div at bounding box center [225, 199] width 8 height 8
type paper-radio-button "on"
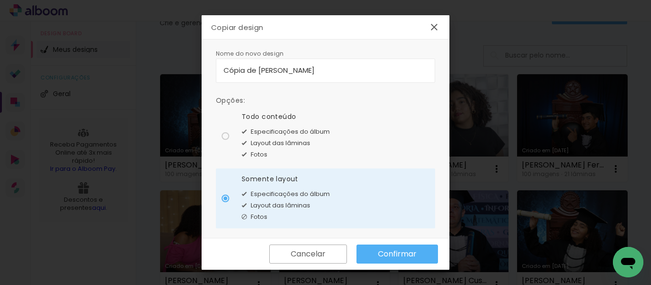
drag, startPoint x: 391, startPoint y: 70, endPoint x: 227, endPoint y: 72, distance: 164.3
click at [219, 74] on paper-input-container "Cópia de Maria-eduarda-viana-da-silva-rita" at bounding box center [325, 71] width 219 height 24
click at [229, 72] on input "emilly-viana-nascimento-arruda" at bounding box center [325, 70] width 204 height 11
type input "[PERSON_NAME]-nascimento-arruda"
type paper-input "[PERSON_NAME]-nascimento-arruda"
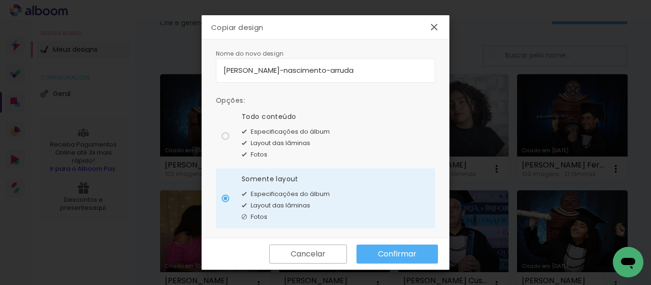
click at [0, 0] on slot "Confirmar" at bounding box center [0, 0] width 0 height 0
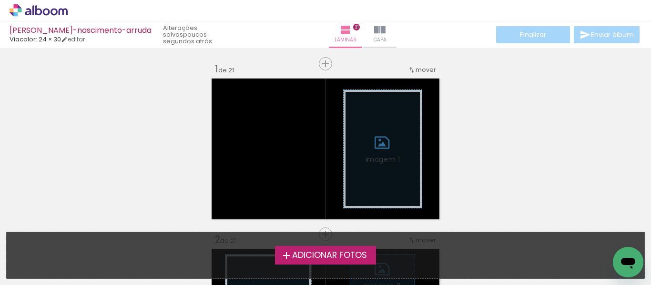
click at [319, 255] on span "Adicionar Fotos" at bounding box center [329, 255] width 75 height 9
click at [0, 0] on input "file" at bounding box center [0, 0] width 0 height 0
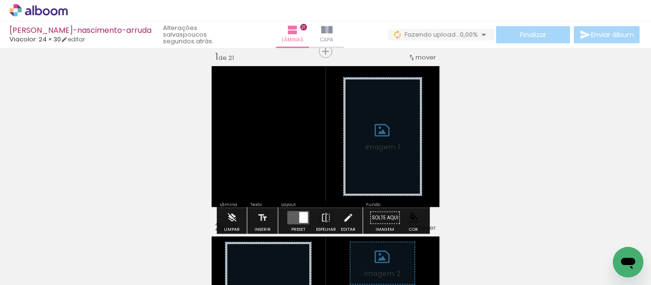
scroll to position [0, 70]
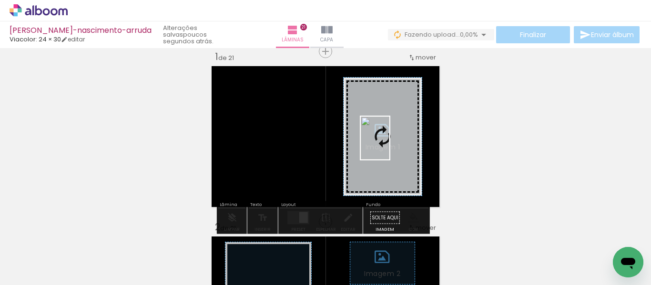
drag, startPoint x: 345, startPoint y: 257, endPoint x: 389, endPoint y: 145, distance: 120.4
click at [389, 145] on quentale-workspace at bounding box center [325, 142] width 651 height 285
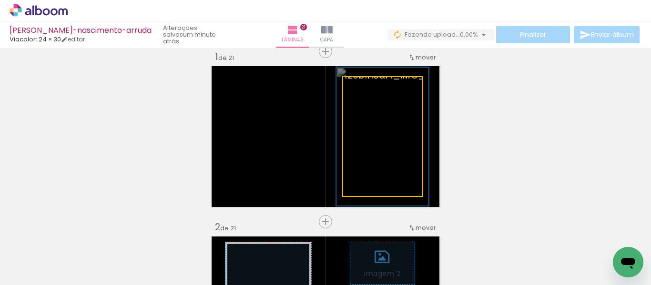
drag, startPoint x: 363, startPoint y: 88, endPoint x: 369, endPoint y: 88, distance: 5.7
type paper-slider "117"
click at [369, 88] on div at bounding box center [371, 87] width 9 height 9
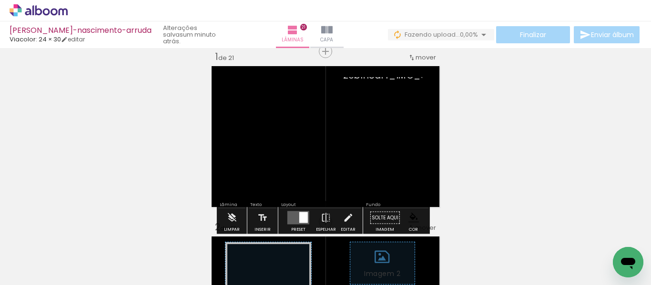
click at [366, 151] on paper-item at bounding box center [373, 151] width 17 height 7
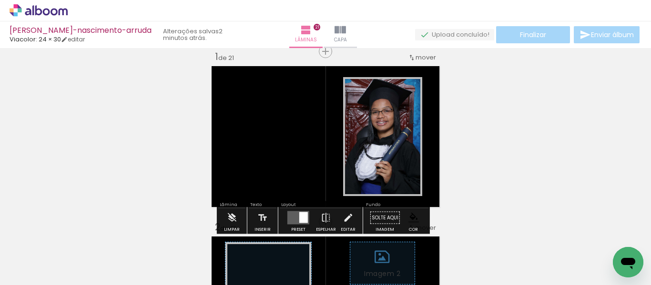
click at [50, 255] on iron-icon at bounding box center [49, 257] width 8 height 8
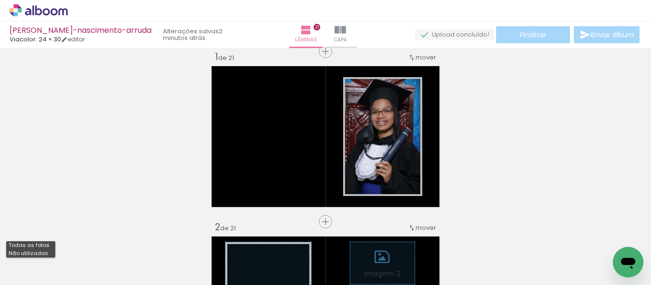
click at [0, 0] on slot "Não utilizadas" at bounding box center [0, 0] width 0 height 0
type input "Não utilizadas"
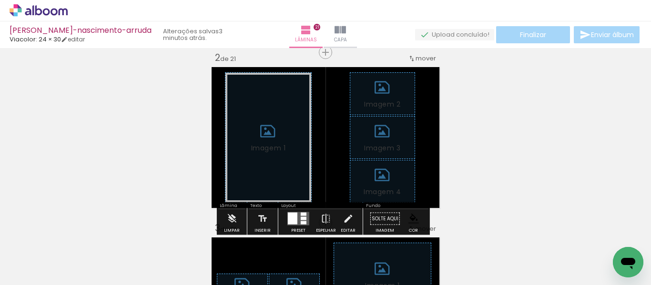
scroll to position [203, 0]
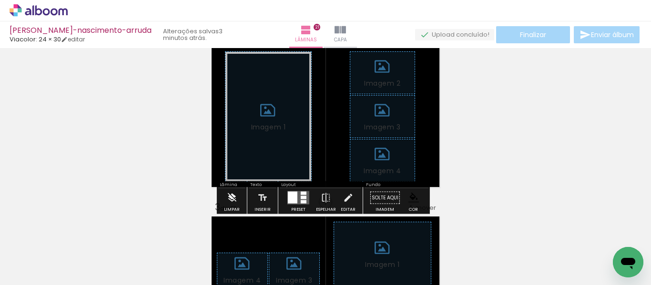
click at [223, 197] on paper-button "Limpar" at bounding box center [231, 201] width 20 height 24
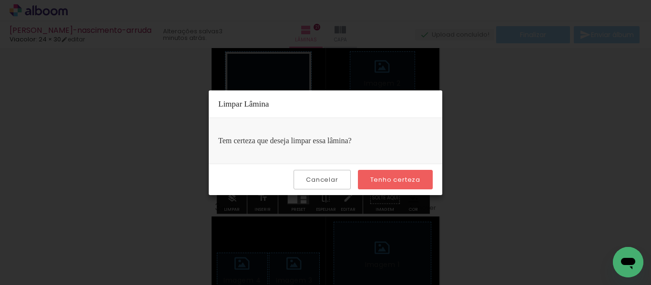
click at [0, 0] on slot "Tenho certeza" at bounding box center [0, 0] width 0 height 0
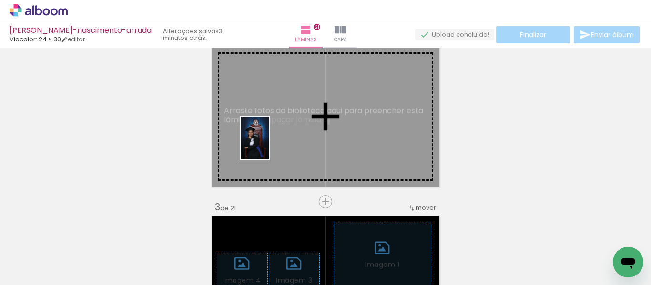
drag, startPoint x: 87, startPoint y: 248, endPoint x: 277, endPoint y: 131, distance: 223.2
click at [276, 133] on quentale-workspace at bounding box center [325, 142] width 651 height 285
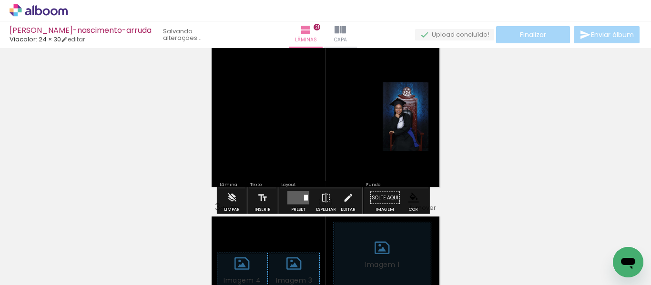
scroll to position [0, 0]
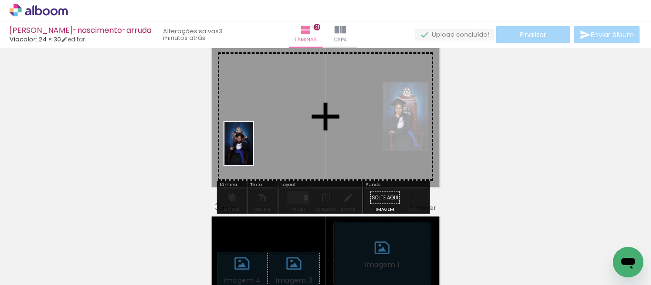
drag, startPoint x: 152, startPoint y: 247, endPoint x: 259, endPoint y: 140, distance: 150.9
click at [259, 140] on quentale-workspace at bounding box center [325, 142] width 651 height 285
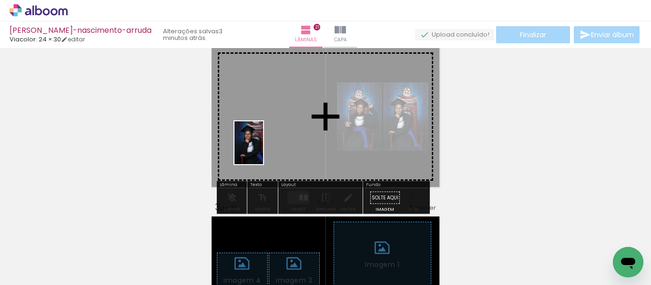
drag, startPoint x: 255, startPoint y: 266, endPoint x: 263, endPoint y: 150, distance: 116.5
click at [263, 150] on quentale-workspace at bounding box center [325, 142] width 651 height 285
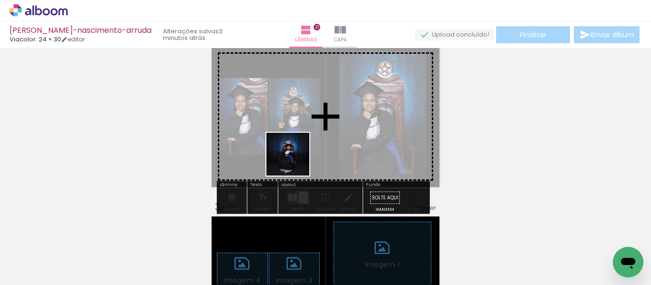
drag, startPoint x: 306, startPoint y: 258, endPoint x: 295, endPoint y: 161, distance: 97.8
click at [295, 161] on quentale-workspace at bounding box center [325, 142] width 651 height 285
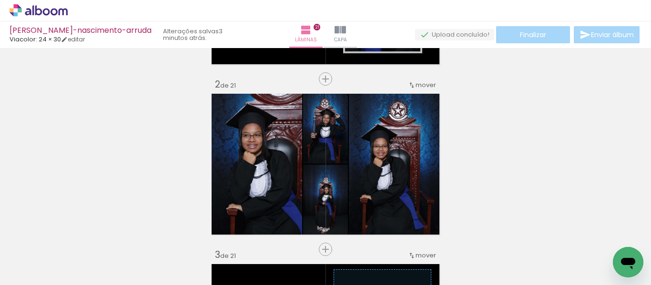
scroll to position [203, 0]
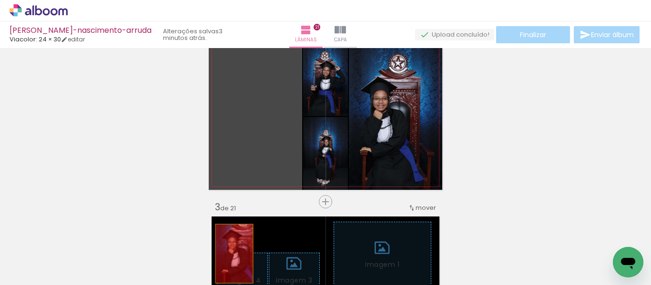
drag, startPoint x: 274, startPoint y: 127, endPoint x: 231, endPoint y: 255, distance: 135.2
click at [231, 255] on quentale-workspace at bounding box center [325, 142] width 651 height 285
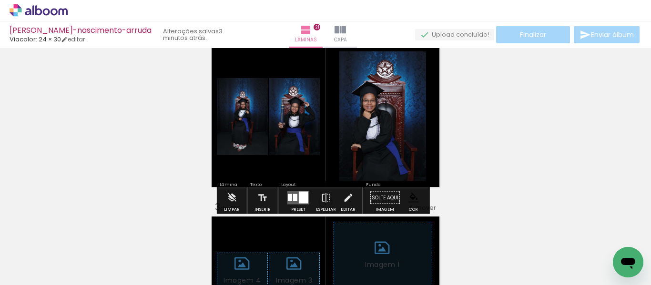
click at [350, 123] on paper-item at bounding box center [350, 125] width 17 height 7
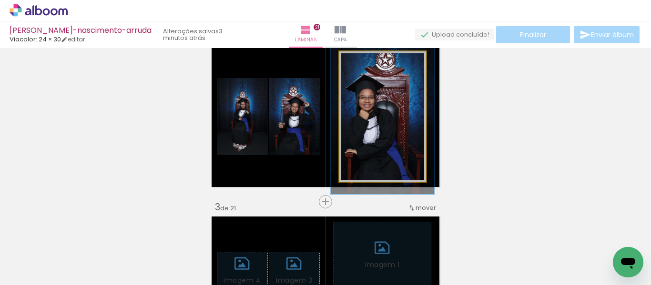
drag, startPoint x: 360, startPoint y: 60, endPoint x: 366, endPoint y: 60, distance: 6.2
type paper-slider "119"
click at [366, 60] on div at bounding box center [367, 61] width 9 height 9
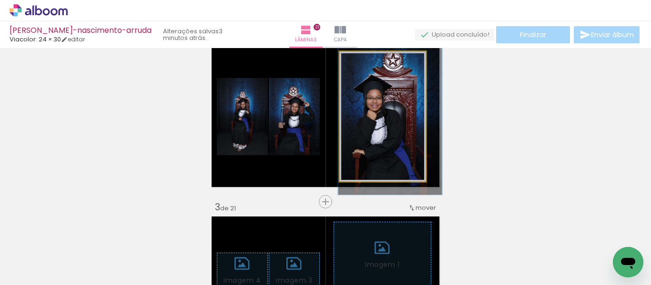
drag, startPoint x: 396, startPoint y: 112, endPoint x: 404, endPoint y: 112, distance: 7.6
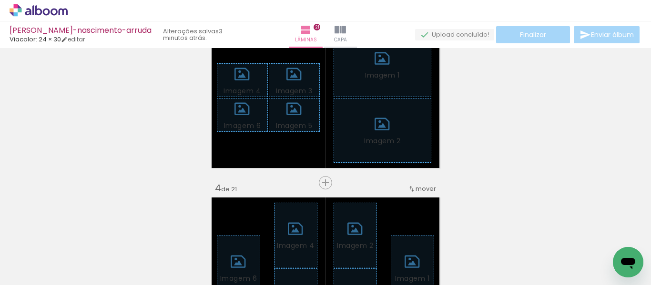
scroll to position [393, 0]
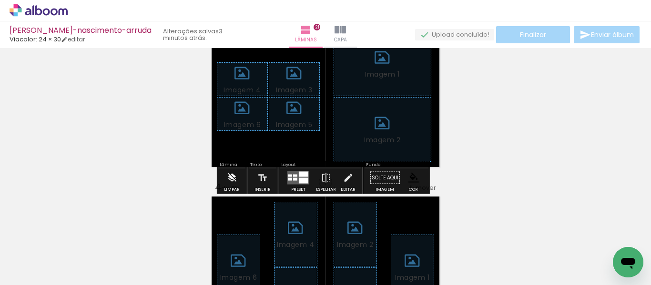
click at [229, 176] on iron-icon at bounding box center [231, 178] width 10 height 19
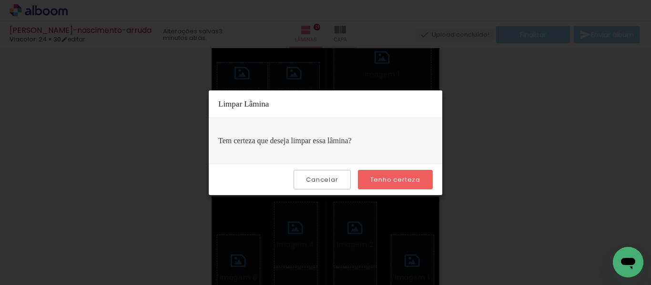
click at [0, 0] on slot "Tenho certeza" at bounding box center [0, 0] width 0 height 0
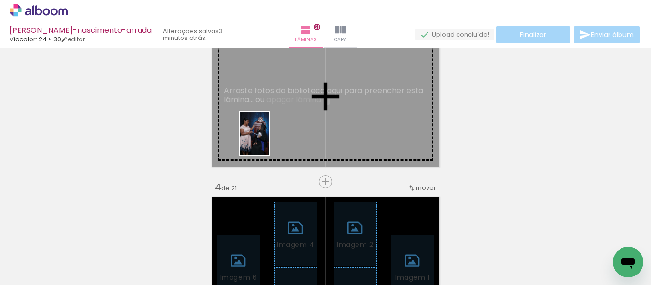
drag, startPoint x: 106, startPoint y: 253, endPoint x: 251, endPoint y: 116, distance: 199.8
click at [267, 117] on quentale-workspace at bounding box center [325, 142] width 651 height 285
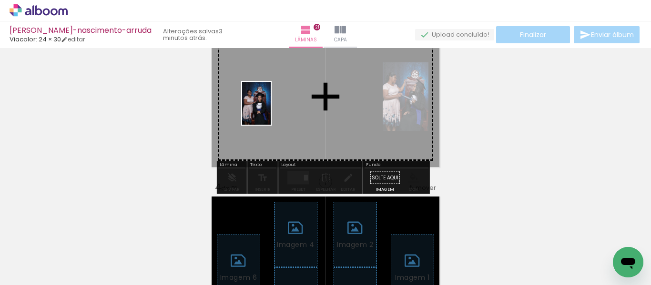
drag, startPoint x: 176, startPoint y: 235, endPoint x: 280, endPoint y: 99, distance: 171.7
click at [280, 99] on quentale-workspace at bounding box center [325, 142] width 651 height 285
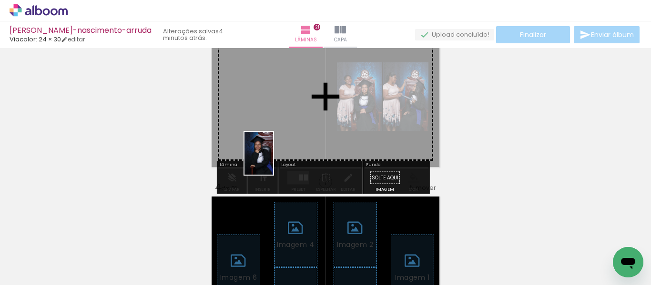
drag, startPoint x: 159, startPoint y: 263, endPoint x: 287, endPoint y: 125, distance: 188.4
click at [295, 126] on quentale-workspace at bounding box center [325, 142] width 651 height 285
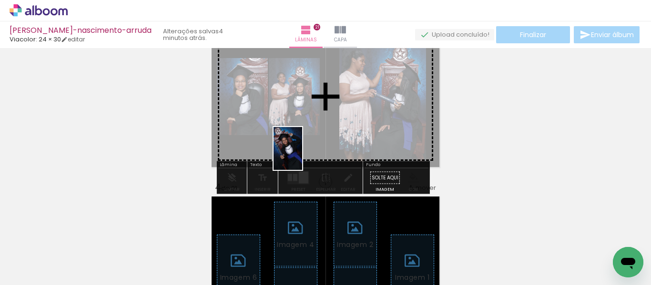
drag, startPoint x: 317, startPoint y: 266, endPoint x: 308, endPoint y: 113, distance: 152.7
click at [307, 116] on quentale-workspace at bounding box center [325, 142] width 651 height 285
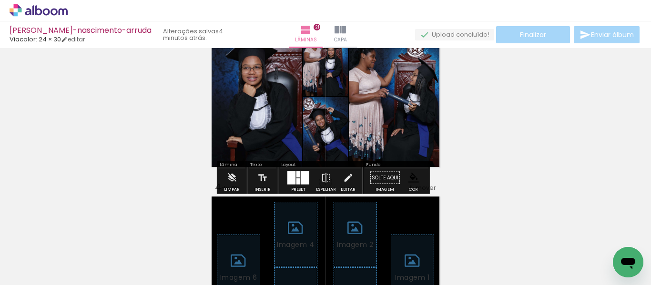
scroll to position [346, 0]
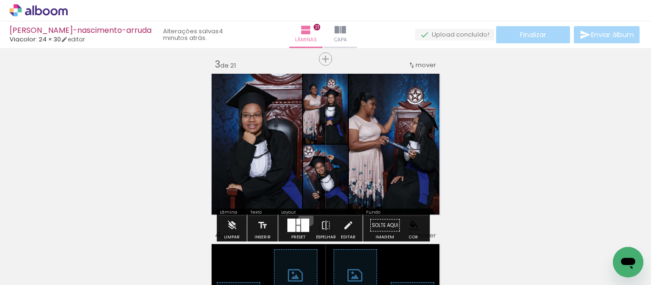
click at [305, 218] on div at bounding box center [298, 225] width 26 height 19
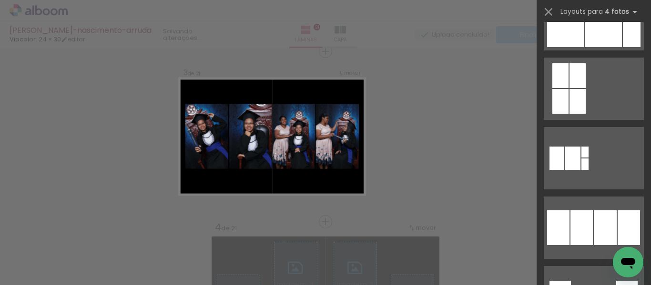
scroll to position [714, 0]
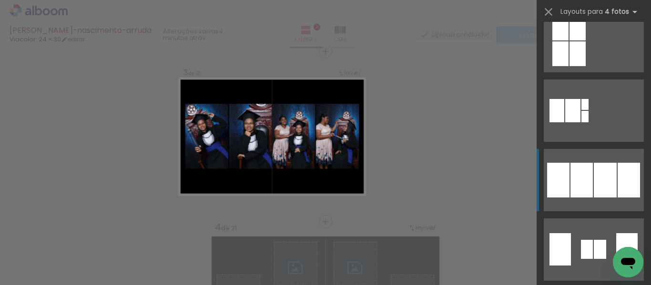
click at [593, 171] on div at bounding box center [604, 180] width 23 height 35
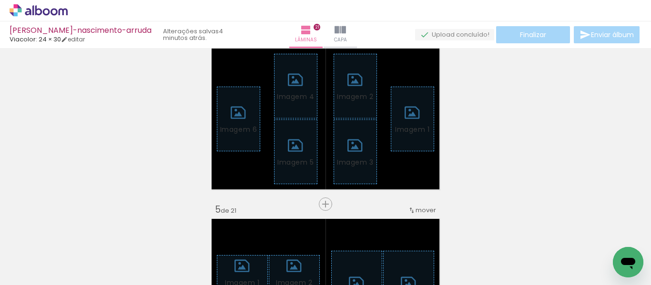
scroll to position [544, 0]
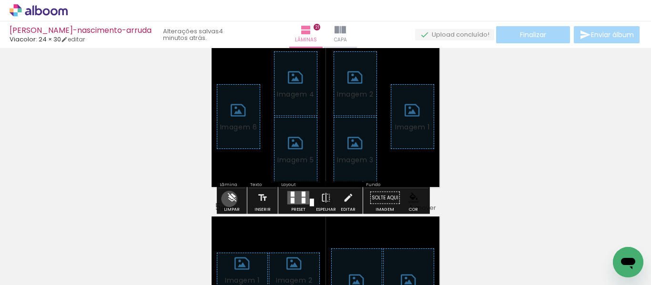
click at [229, 199] on iron-icon at bounding box center [231, 198] width 10 height 19
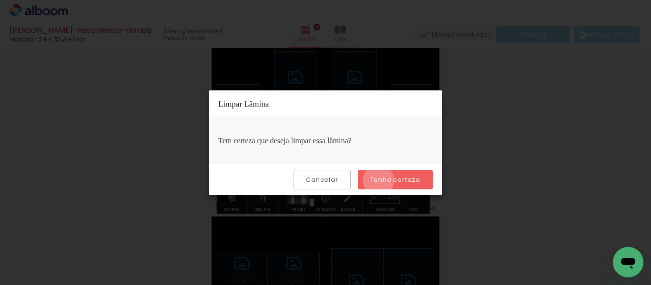
click at [0, 0] on slot "Tenho certeza" at bounding box center [0, 0] width 0 height 0
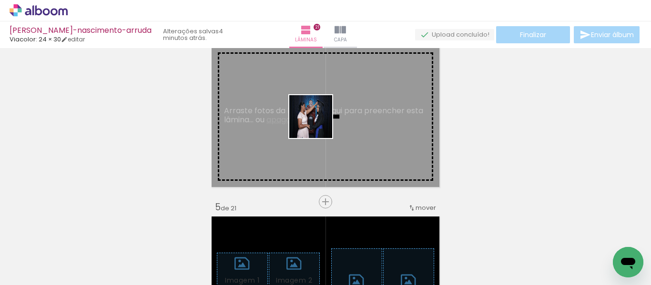
drag, startPoint x: 157, startPoint y: 259, endPoint x: 318, endPoint y: 116, distance: 215.2
click at [318, 116] on quentale-workspace at bounding box center [325, 142] width 651 height 285
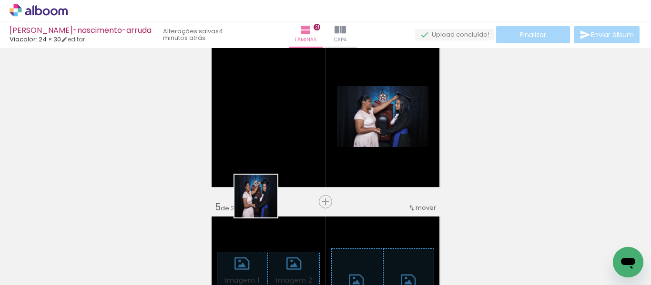
drag, startPoint x: 211, startPoint y: 254, endPoint x: 263, endPoint y: 164, distance: 104.2
click at [284, 154] on quentale-workspace at bounding box center [325, 142] width 651 height 285
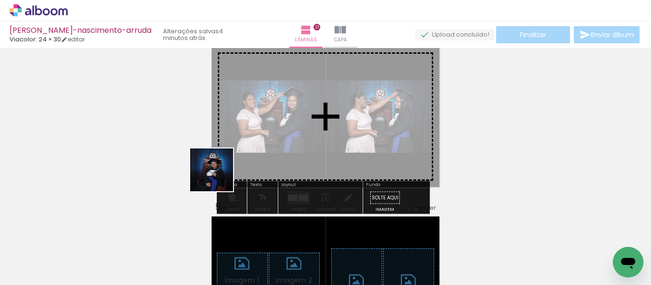
drag, startPoint x: 160, startPoint y: 245, endPoint x: 220, endPoint y: 150, distance: 112.6
click at [260, 124] on quentale-workspace at bounding box center [325, 142] width 651 height 285
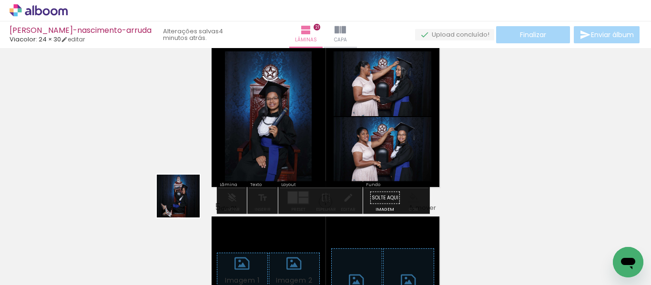
drag, startPoint x: 94, startPoint y: 254, endPoint x: 281, endPoint y: 142, distance: 217.4
click at [290, 139] on quentale-workspace at bounding box center [325, 142] width 651 height 285
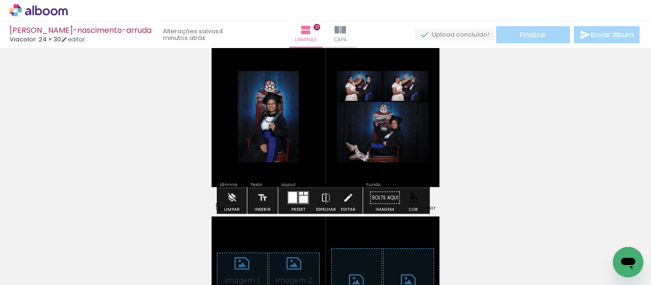
click at [301, 200] on div at bounding box center [303, 199] width 9 height 7
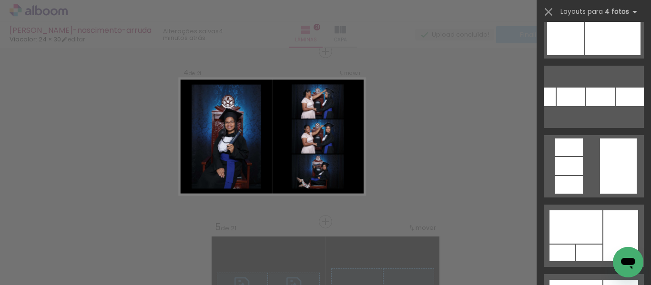
scroll to position [381, 0]
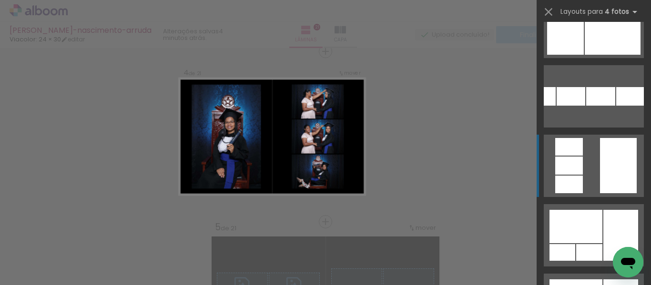
click at [595, 170] on quentale-layouter at bounding box center [593, 166] width 100 height 62
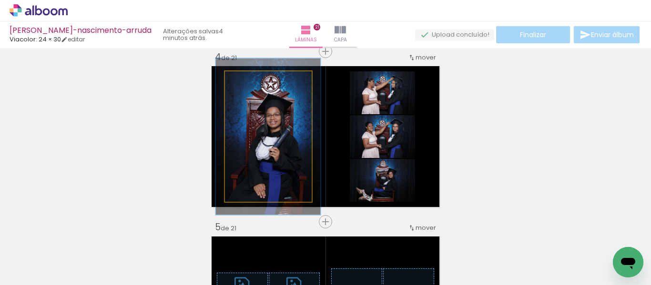
drag, startPoint x: 245, startPoint y: 83, endPoint x: 252, endPoint y: 83, distance: 6.7
type paper-slider "120"
click at [252, 83] on div at bounding box center [254, 81] width 9 height 9
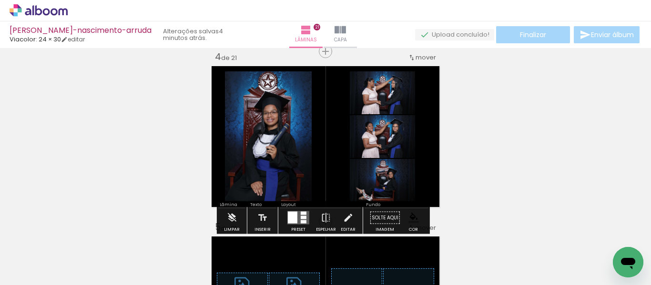
click at [235, 146] on paper-item at bounding box center [236, 145] width 17 height 7
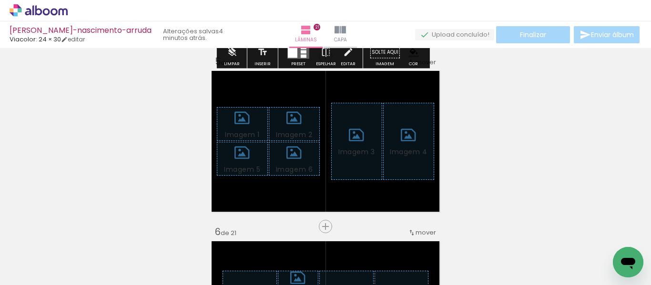
scroll to position [714, 0]
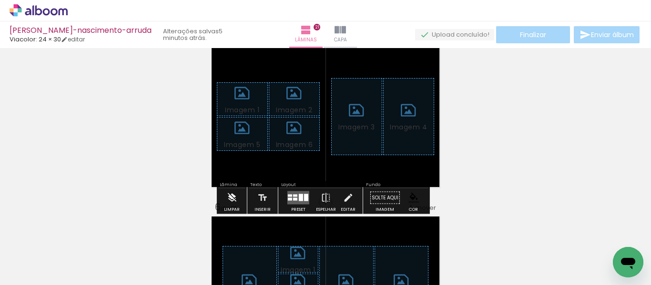
click at [226, 198] on iron-icon at bounding box center [231, 198] width 10 height 19
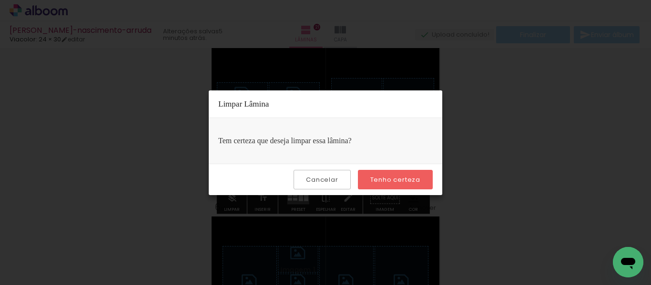
click at [0, 0] on slot "Tenho certeza" at bounding box center [0, 0] width 0 height 0
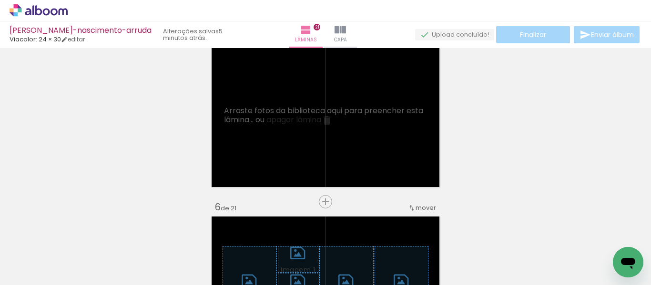
click at [21, 267] on span "Adicionar Fotos" at bounding box center [34, 272] width 29 height 10
click at [0, 0] on input "file" at bounding box center [0, 0] width 0 height 0
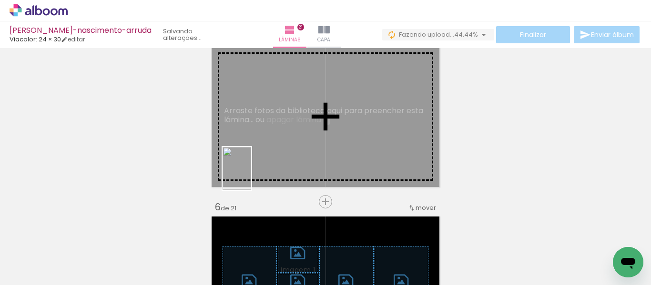
drag, startPoint x: 154, startPoint y: 258, endPoint x: 253, endPoint y: 164, distance: 137.1
click at [253, 164] on quentale-workspace at bounding box center [325, 142] width 651 height 285
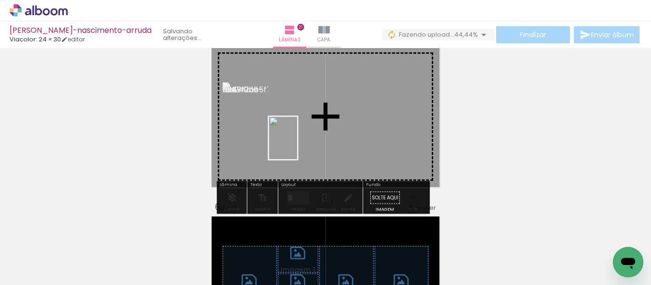
drag, startPoint x: 158, startPoint y: 248, endPoint x: 307, endPoint y: 140, distance: 184.8
click at [307, 140] on quentale-workspace at bounding box center [325, 142] width 651 height 285
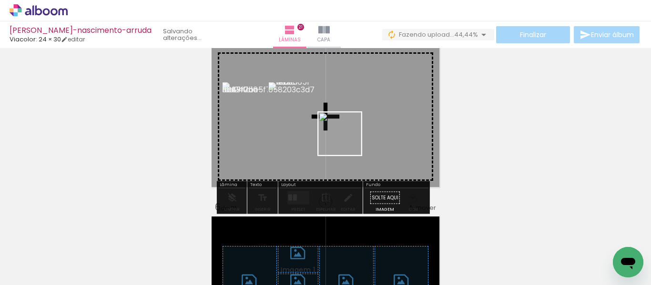
drag, startPoint x: 153, startPoint y: 254, endPoint x: 351, endPoint y: 138, distance: 228.9
click at [351, 138] on quentale-workspace at bounding box center [325, 142] width 651 height 285
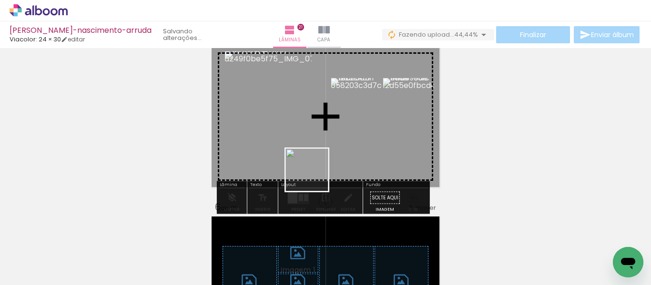
drag, startPoint x: 153, startPoint y: 258, endPoint x: 334, endPoint y: 166, distance: 203.2
click at [334, 166] on quentale-workspace at bounding box center [325, 142] width 651 height 285
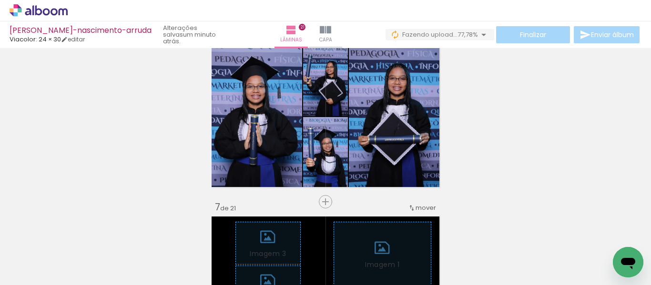
scroll to position [714, 0]
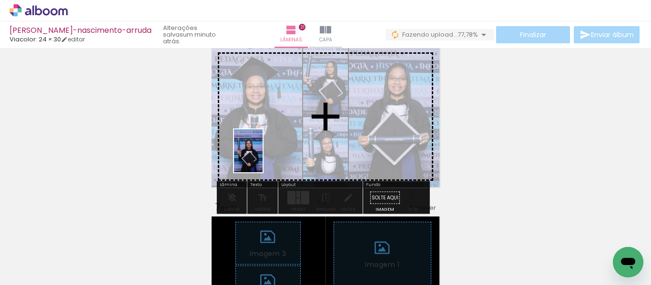
drag, startPoint x: 209, startPoint y: 258, endPoint x: 264, endPoint y: 154, distance: 117.6
click at [264, 154] on quentale-workspace at bounding box center [325, 142] width 651 height 285
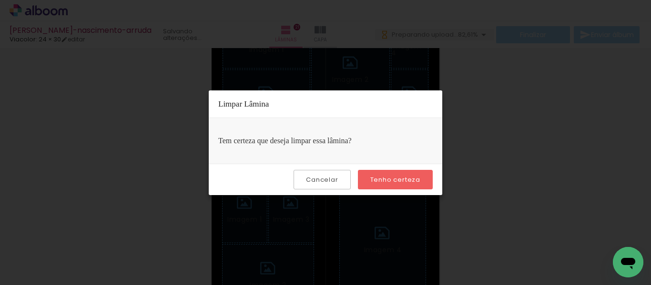
scroll to position [95, 0]
click at [379, 174] on paper-button "Tenho certeza" at bounding box center [395, 180] width 75 height 20
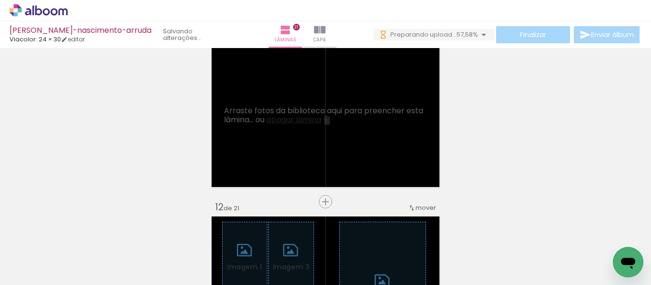
scroll to position [0, 0]
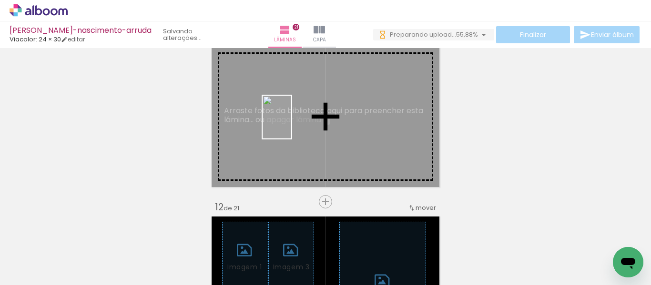
drag, startPoint x: 341, startPoint y: 196, endPoint x: 287, endPoint y: 124, distance: 89.5
click at [291, 124] on quentale-workspace at bounding box center [325, 142] width 651 height 285
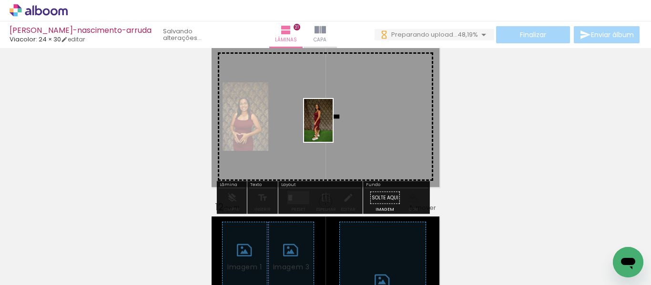
drag, startPoint x: 314, startPoint y: 256, endPoint x: 332, endPoint y: 128, distance: 129.9
click at [332, 128] on quentale-workspace at bounding box center [325, 142] width 651 height 285
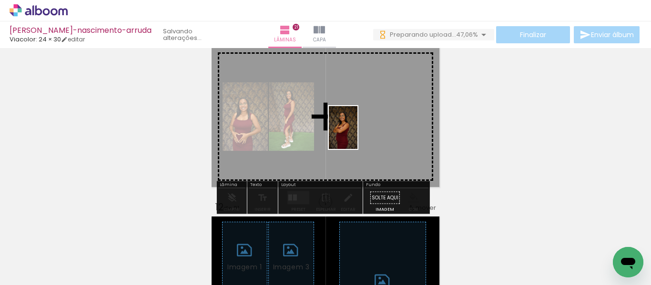
drag, startPoint x: 423, startPoint y: 263, endPoint x: 359, endPoint y: 131, distance: 146.6
click at [357, 130] on quentale-workspace at bounding box center [325, 142] width 651 height 285
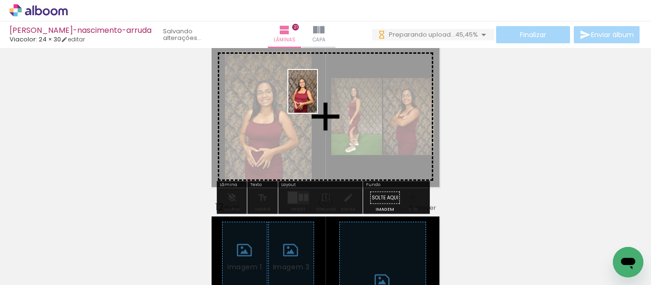
drag, startPoint x: 421, startPoint y: 260, endPoint x: 317, endPoint y: 99, distance: 192.0
click at [317, 99] on quentale-workspace at bounding box center [325, 142] width 651 height 285
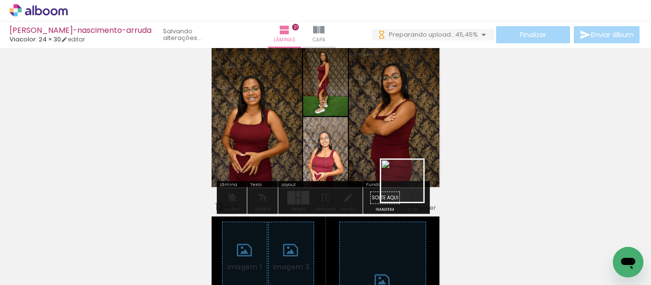
drag, startPoint x: 469, startPoint y: 252, endPoint x: 359, endPoint y: 153, distance: 147.4
click at [369, 160] on quentale-workspace at bounding box center [325, 142] width 651 height 285
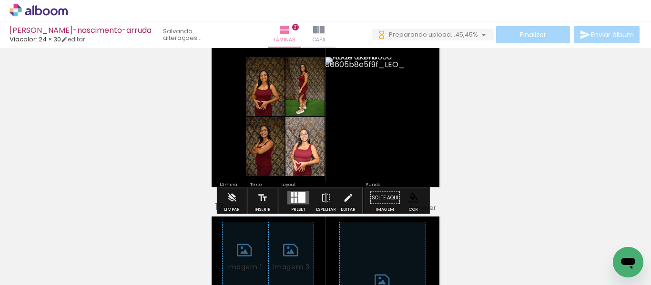
click at [0, 0] on slot at bounding box center [0, 0] width 0 height 0
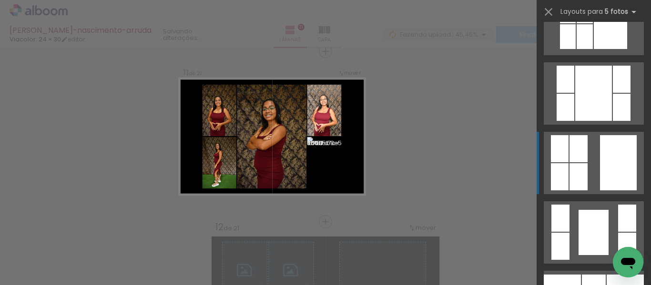
scroll to position [762, 0]
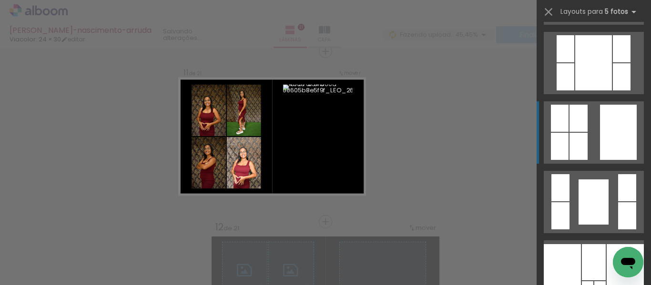
click at [600, 140] on div at bounding box center [618, 132] width 37 height 55
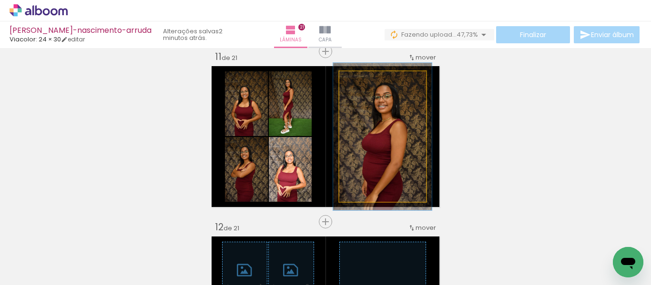
drag, startPoint x: 361, startPoint y: 80, endPoint x: 366, endPoint y: 83, distance: 4.9
type paper-slider "113"
click at [366, 83] on div at bounding box center [365, 81] width 15 height 15
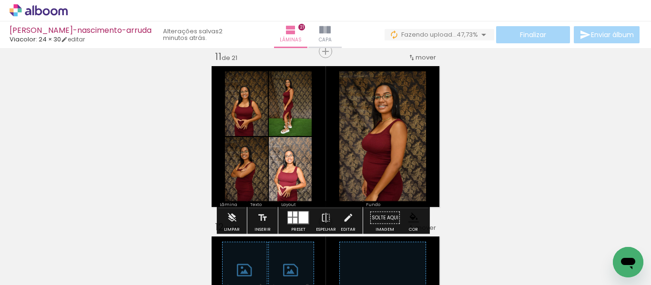
click at [348, 144] on paper-item at bounding box center [350, 145] width 17 height 7
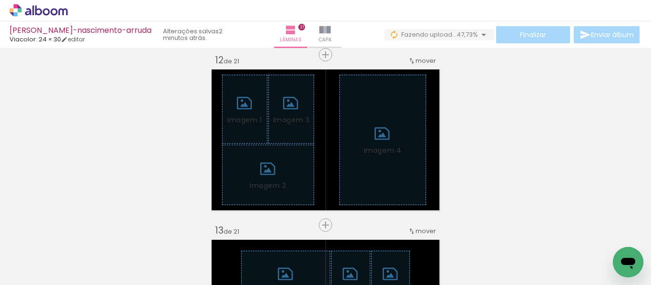
scroll to position [1908, 0]
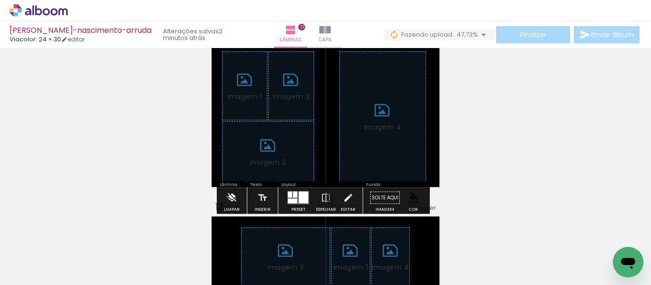
click at [227, 197] on iron-icon at bounding box center [231, 198] width 10 height 19
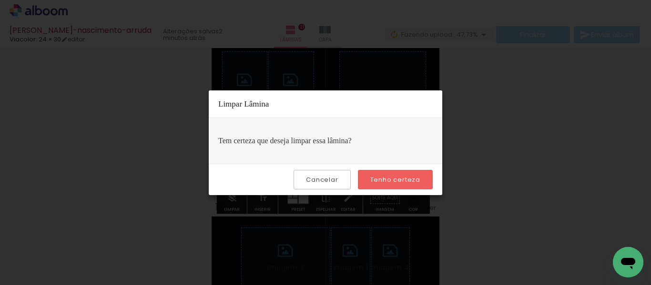
click at [0, 0] on slot "Tenho certeza" at bounding box center [0, 0] width 0 height 0
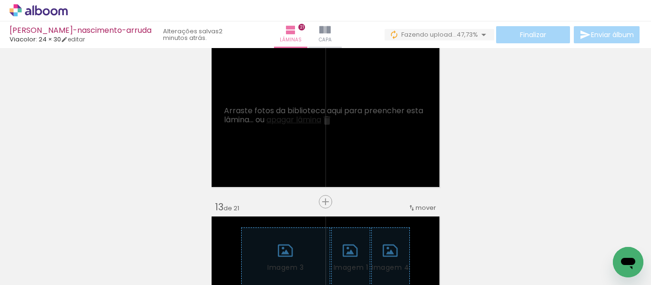
scroll to position [0, 311]
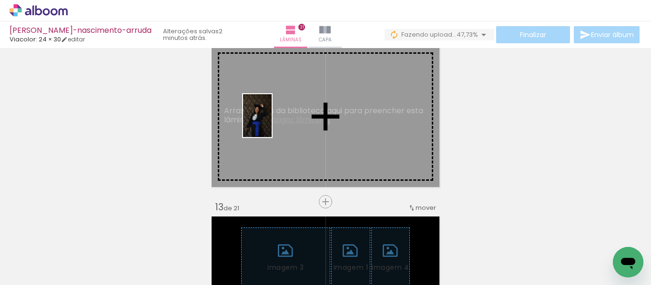
drag, startPoint x: 271, startPoint y: 259, endPoint x: 271, endPoint y: 123, distance: 135.7
click at [271, 123] on quentale-workspace at bounding box center [325, 142] width 651 height 285
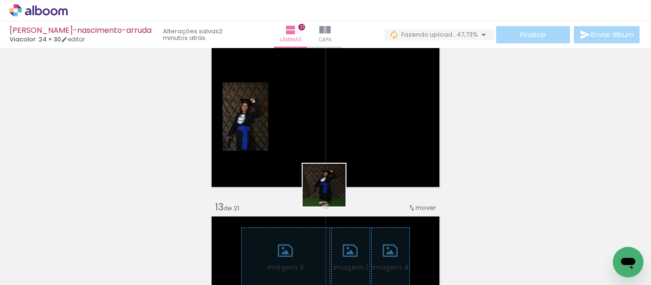
drag, startPoint x: 370, startPoint y: 254, endPoint x: 305, endPoint y: 134, distance: 136.4
click at [305, 134] on quentale-workspace at bounding box center [325, 142] width 651 height 285
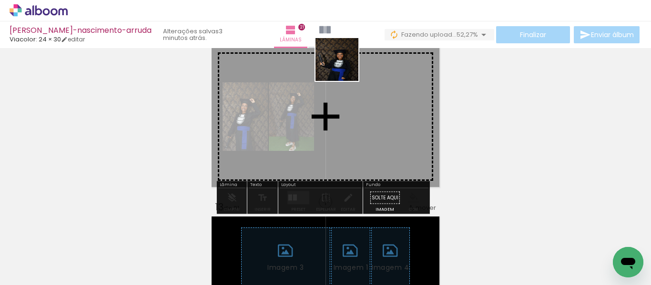
drag, startPoint x: 379, startPoint y: 250, endPoint x: 344, endPoint y: 67, distance: 186.6
click at [344, 67] on quentale-workspace at bounding box center [325, 142] width 651 height 285
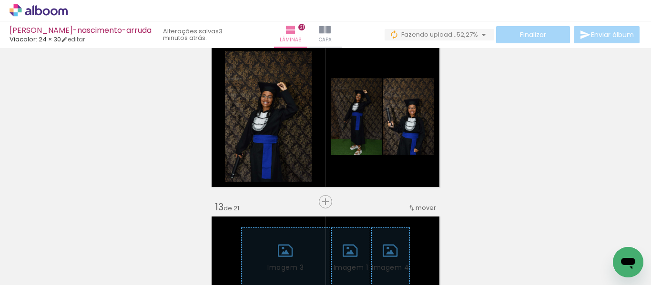
scroll to position [0, 954]
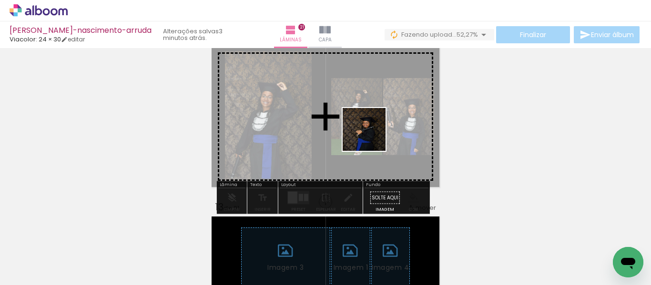
drag, startPoint x: 379, startPoint y: 257, endPoint x: 371, endPoint y: 137, distance: 120.8
click at [371, 137] on quentale-workspace at bounding box center [325, 142] width 651 height 285
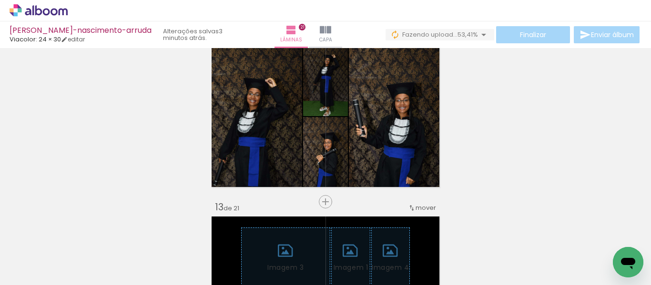
scroll to position [0, 1136]
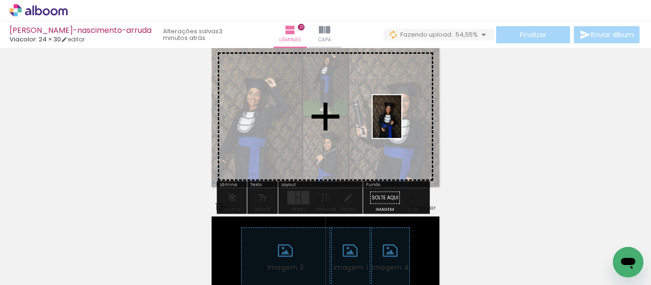
drag, startPoint x: 512, startPoint y: 264, endPoint x: 401, endPoint y: 124, distance: 179.0
click at [401, 124] on quentale-workspace at bounding box center [325, 142] width 651 height 285
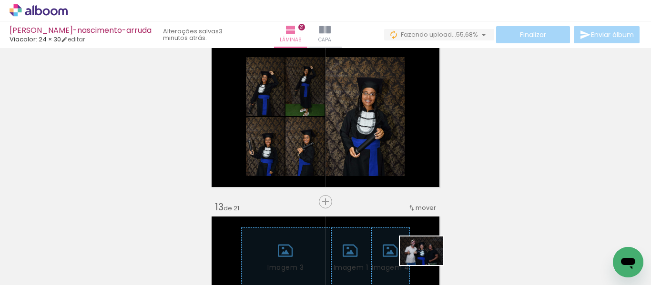
drag, startPoint x: 430, startPoint y: 278, endPoint x: 426, endPoint y: 265, distance: 12.8
click at [0, 0] on slot at bounding box center [0, 0] width 0 height 0
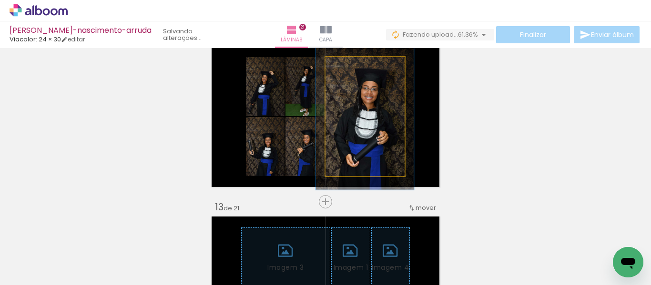
drag, startPoint x: 343, startPoint y: 69, endPoint x: 351, endPoint y: 70, distance: 7.8
type paper-slider "123"
click at [351, 70] on div at bounding box center [355, 67] width 9 height 9
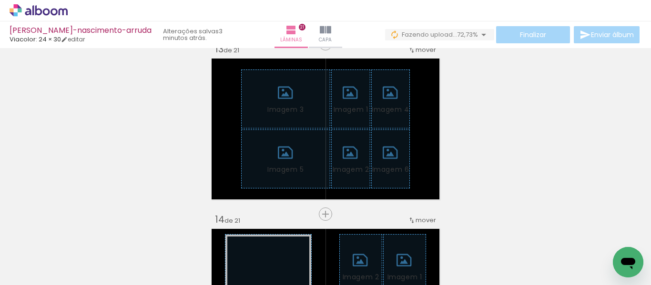
scroll to position [2098, 0]
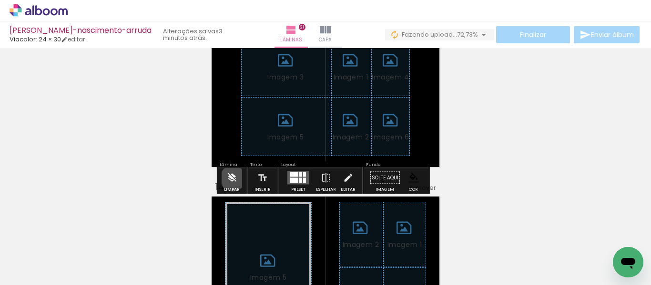
click at [232, 179] on iron-icon at bounding box center [231, 178] width 10 height 19
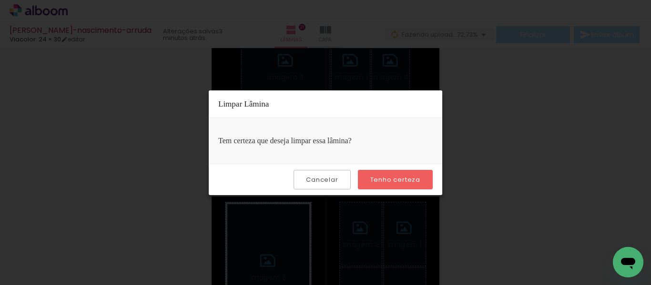
click at [0, 0] on slot "Tenho certeza" at bounding box center [0, 0] width 0 height 0
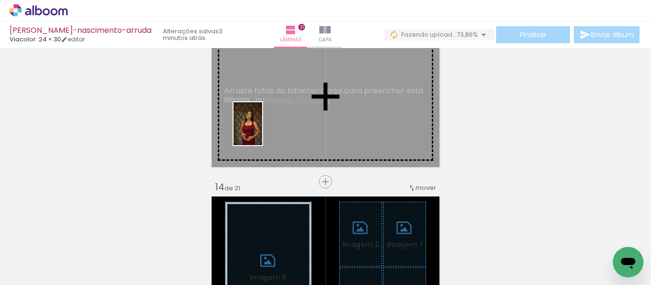
drag, startPoint x: 304, startPoint y: 245, endPoint x: 262, endPoint y: 124, distance: 128.5
click at [262, 124] on quentale-workspace at bounding box center [325, 142] width 651 height 285
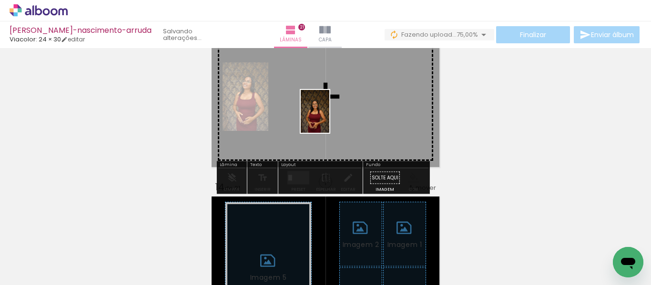
drag, startPoint x: 520, startPoint y: 256, endPoint x: 361, endPoint y: 131, distance: 202.2
click at [329, 118] on quentale-workspace at bounding box center [325, 142] width 651 height 285
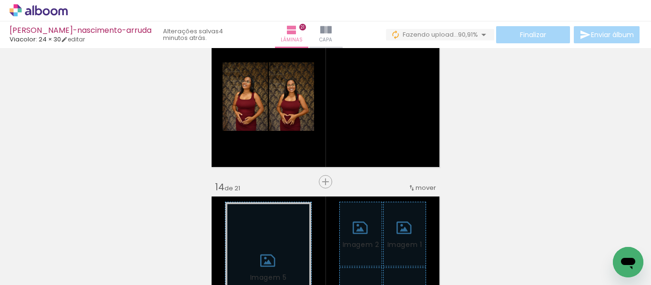
scroll to position [0, 786]
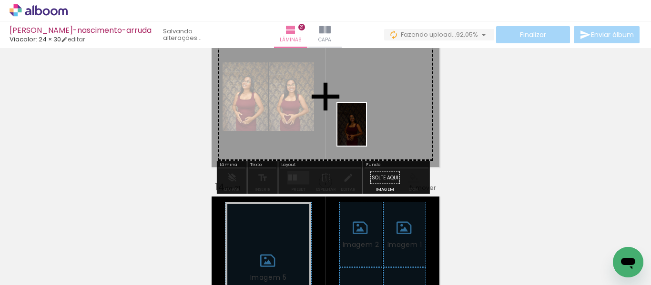
drag, startPoint x: 341, startPoint y: 200, endPoint x: 368, endPoint y: 128, distance: 77.3
click at [368, 128] on quentale-workspace at bounding box center [325, 142] width 651 height 285
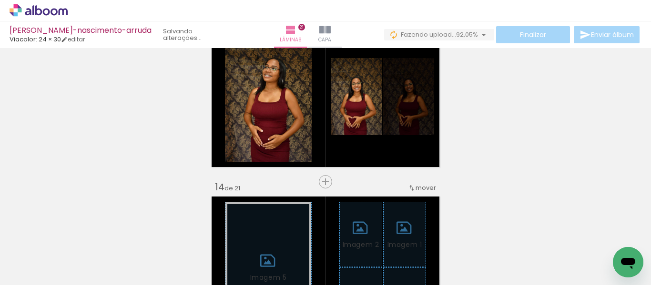
scroll to position [0, 0]
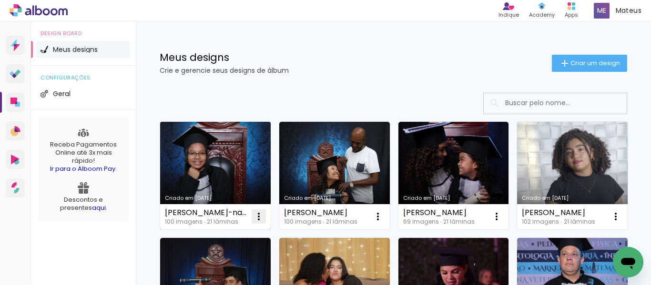
click at [255, 214] on iron-icon at bounding box center [258, 216] width 11 height 11
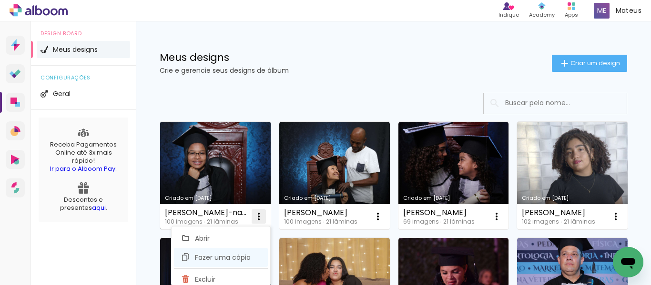
click at [204, 261] on span "Fazer uma cópia" at bounding box center [223, 257] width 56 height 7
type input "Cópia de [PERSON_NAME]-nascimento-arruda"
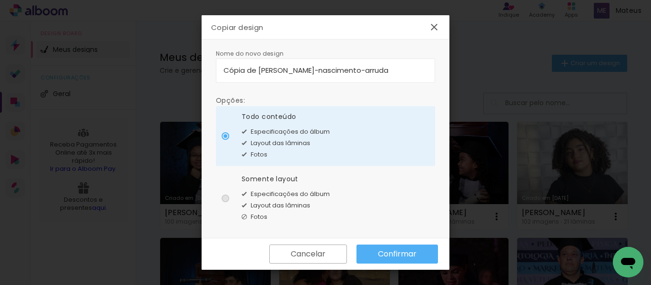
click at [225, 196] on div at bounding box center [225, 199] width 8 height 8
type paper-radio-button "on"
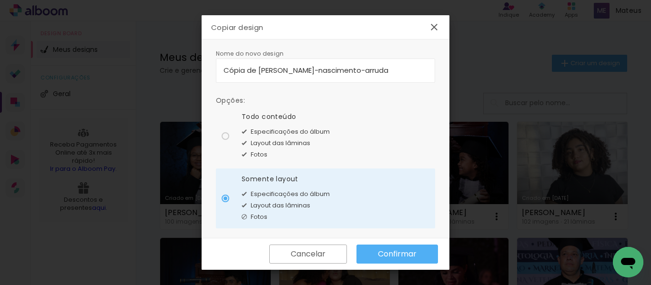
drag, startPoint x: 383, startPoint y: 70, endPoint x: 224, endPoint y: 72, distance: 158.6
click at [224, 72] on input "Cópia de [PERSON_NAME]-nascimento-arruda" at bounding box center [325, 70] width 204 height 11
click at [228, 72] on input "[PERSON_NAME]" at bounding box center [325, 70] width 204 height 11
type input "[PERSON_NAME]"
type paper-input "[PERSON_NAME]"
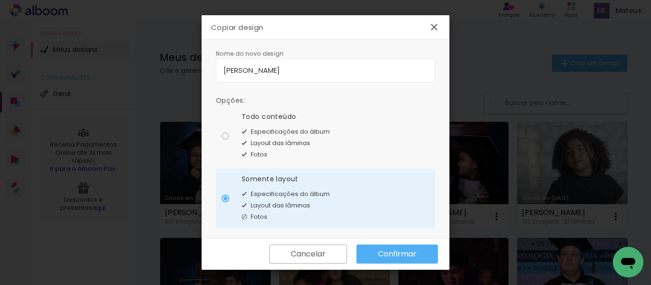
click at [0, 0] on slot "Confirmar" at bounding box center [0, 0] width 0 height 0
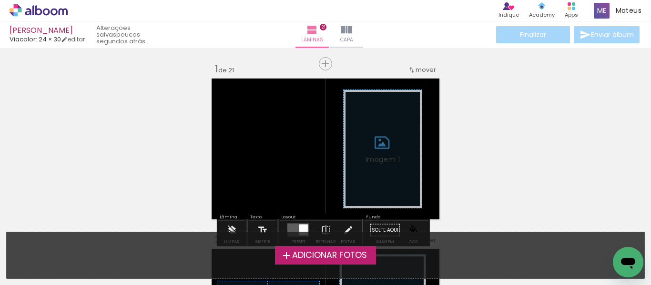
click at [312, 252] on span "Adicionar Fotos" at bounding box center [329, 255] width 75 height 9
click at [0, 0] on input "file" at bounding box center [0, 0] width 0 height 0
click at [328, 254] on span "Adicionar Fotos" at bounding box center [329, 255] width 75 height 9
click at [0, 0] on input "file" at bounding box center [0, 0] width 0 height 0
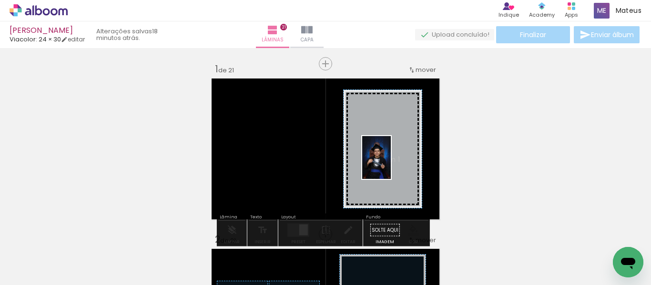
drag, startPoint x: 426, startPoint y: 258, endPoint x: 391, endPoint y: 165, distance: 99.3
click at [391, 165] on quentale-workspace at bounding box center [325, 142] width 651 height 285
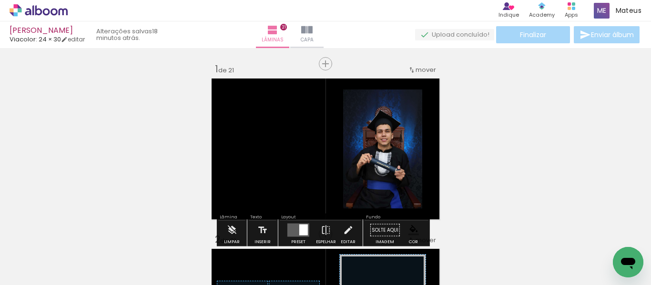
click at [366, 161] on paper-item at bounding box center [373, 163] width 17 height 7
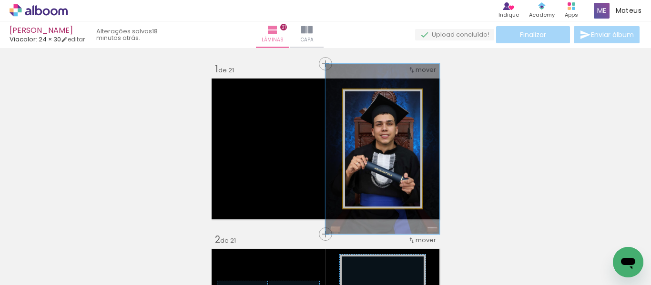
drag, startPoint x: 362, startPoint y: 100, endPoint x: 377, endPoint y: 104, distance: 14.8
type paper-slider "143"
click at [377, 104] on div at bounding box center [379, 99] width 15 height 15
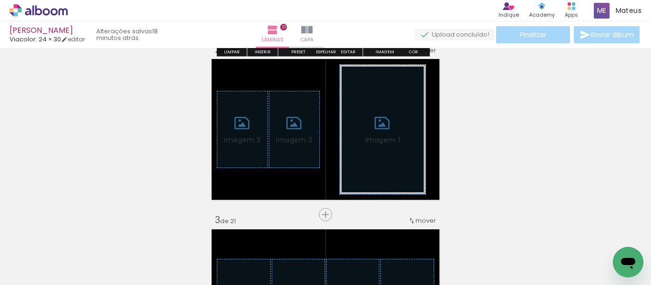
scroll to position [191, 0]
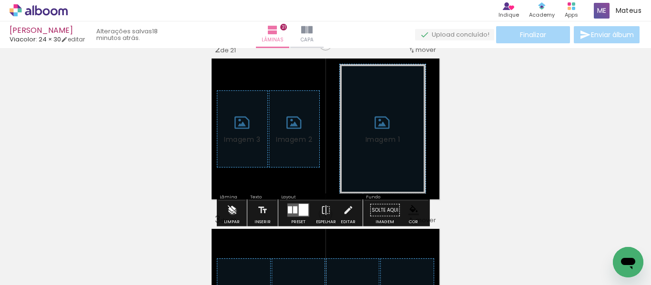
click at [232, 211] on iron-icon at bounding box center [231, 210] width 10 height 19
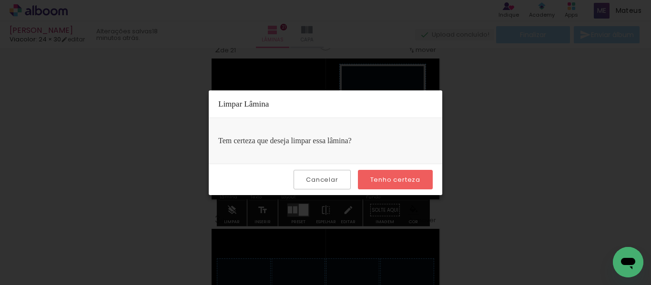
click at [0, 0] on slot "Tenho certeza" at bounding box center [0, 0] width 0 height 0
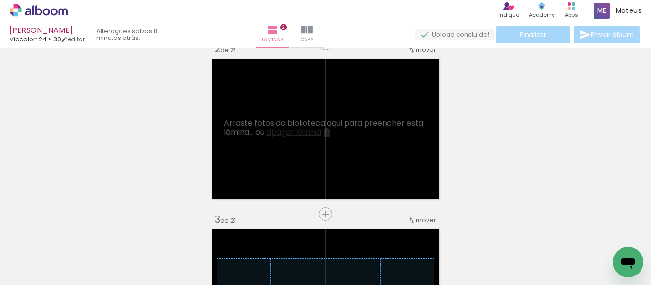
click at [52, 256] on iron-icon at bounding box center [49, 257] width 8 height 8
click at [0, 0] on slot "Não utilizadas" at bounding box center [0, 0] width 0 height 0
type input "Não utilizadas"
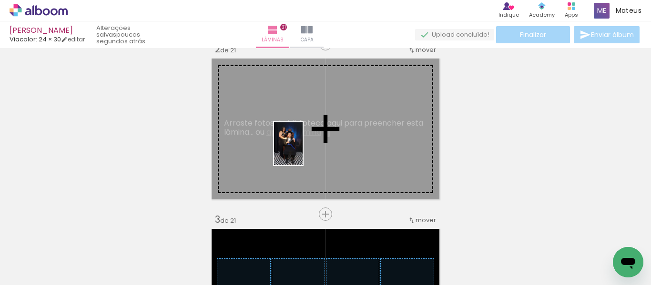
drag, startPoint x: 422, startPoint y: 250, endPoint x: 302, endPoint y: 151, distance: 155.0
click at [302, 151] on quentale-workspace at bounding box center [325, 142] width 651 height 285
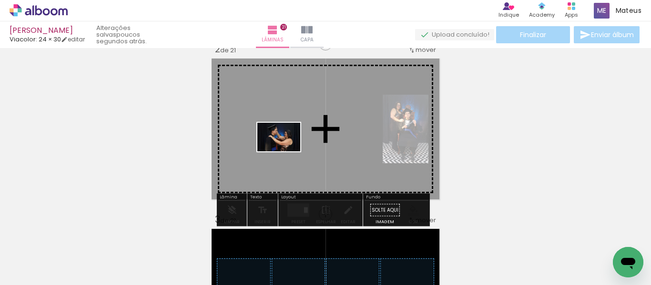
drag, startPoint x: 108, startPoint y: 253, endPoint x: 280, endPoint y: 150, distance: 200.2
click at [280, 150] on quentale-workspace at bounding box center [325, 142] width 651 height 285
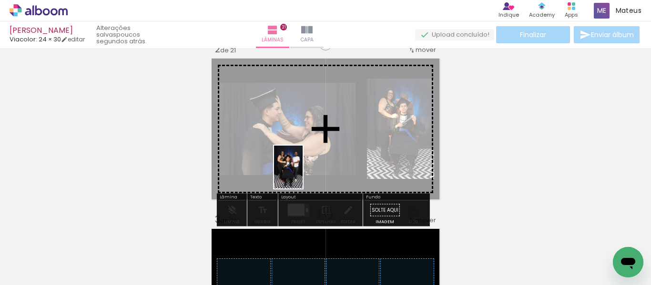
drag, startPoint x: 261, startPoint y: 252, endPoint x: 302, endPoint y: 174, distance: 88.0
click at [302, 174] on quentale-workspace at bounding box center [325, 142] width 651 height 285
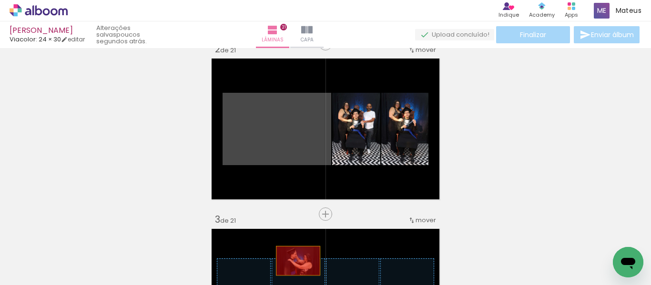
drag, startPoint x: 294, startPoint y: 149, endPoint x: 294, endPoint y: 261, distance: 111.9
click at [294, 261] on quentale-workspace at bounding box center [325, 142] width 651 height 285
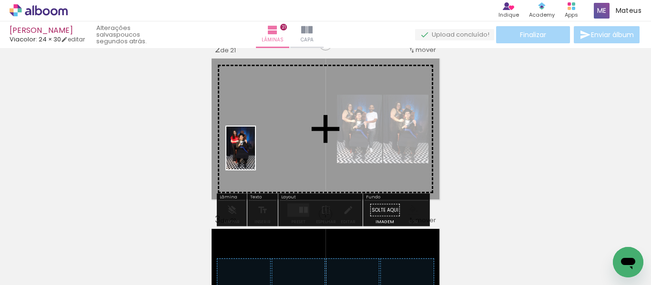
drag, startPoint x: 167, startPoint y: 246, endPoint x: 255, endPoint y: 155, distance: 126.3
click at [255, 155] on quentale-workspace at bounding box center [325, 142] width 651 height 285
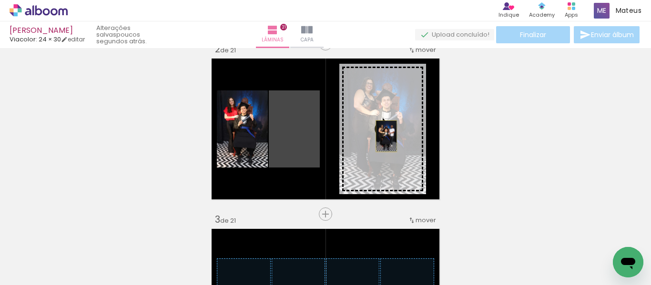
drag, startPoint x: 281, startPoint y: 129, endPoint x: 382, endPoint y: 136, distance: 101.3
click at [0, 0] on slot at bounding box center [0, 0] width 0 height 0
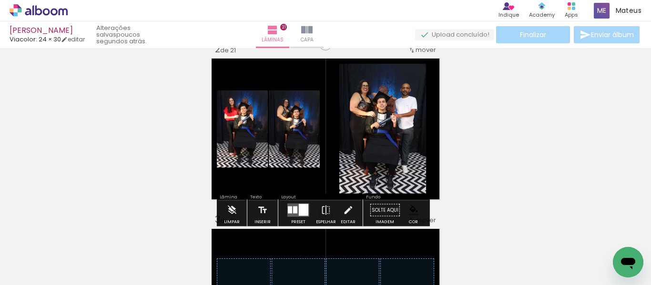
click at [344, 135] on paper-item at bounding box center [350, 137] width 17 height 7
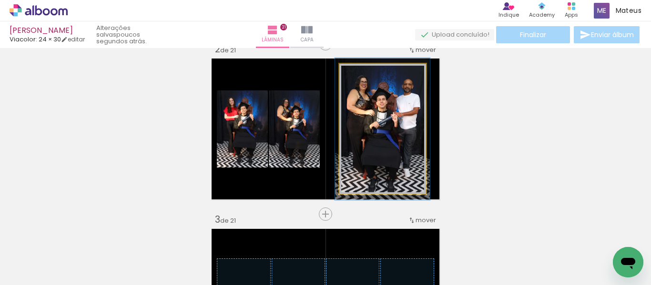
type paper-slider "109"
click at [363, 74] on div at bounding box center [364, 74] width 9 height 9
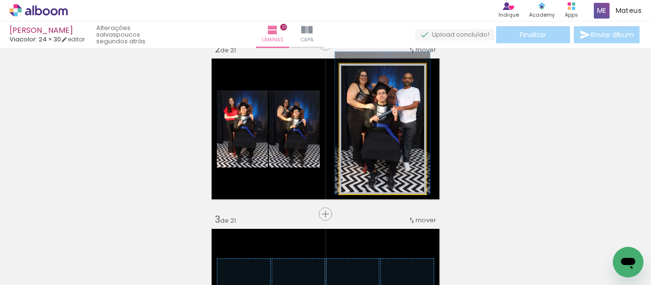
drag, startPoint x: 391, startPoint y: 139, endPoint x: 391, endPoint y: 132, distance: 6.7
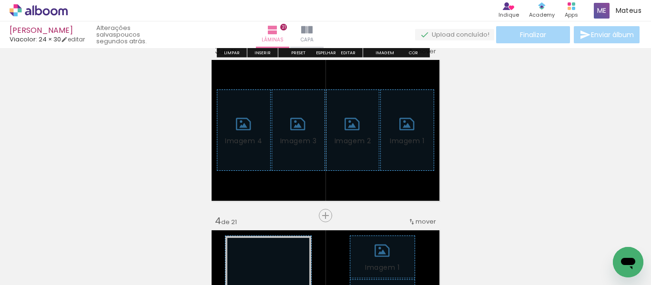
scroll to position [381, 0]
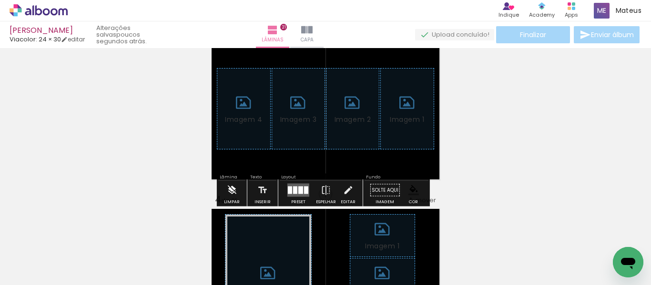
click at [225, 186] on paper-button "Limpar" at bounding box center [231, 193] width 20 height 24
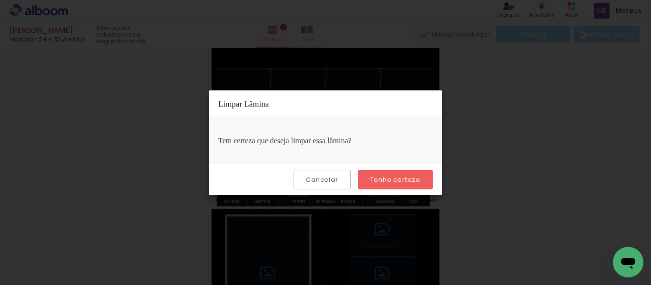
click at [371, 179] on paper-button "Tenho certeza" at bounding box center [395, 180] width 75 height 20
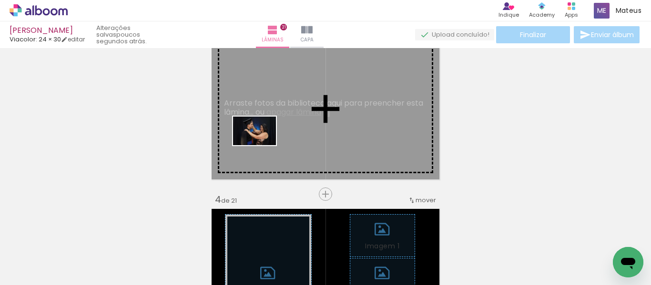
drag, startPoint x: 101, startPoint y: 252, endPoint x: 247, endPoint y: 156, distance: 174.4
click at [266, 138] on quentale-workspace at bounding box center [325, 142] width 651 height 285
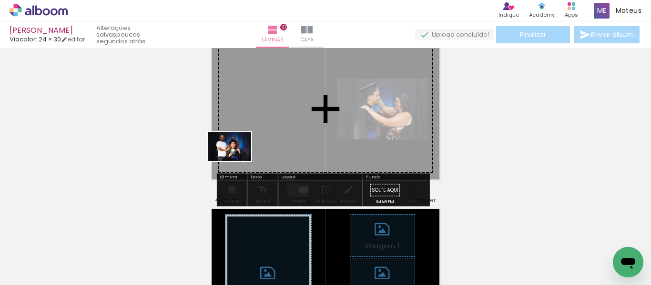
drag, startPoint x: 130, startPoint y: 251, endPoint x: 232, endPoint y: 165, distance: 133.5
click at [255, 138] on quentale-workspace at bounding box center [325, 142] width 651 height 285
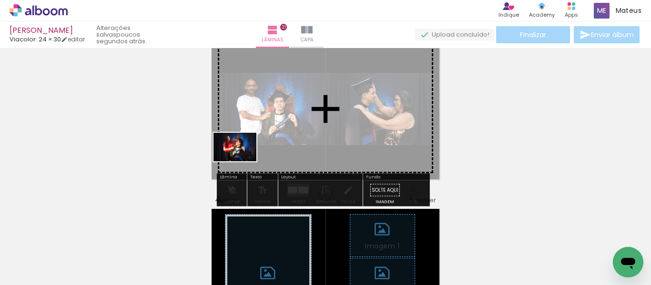
drag, startPoint x: 117, startPoint y: 253, endPoint x: 232, endPoint y: 162, distance: 146.9
click at [260, 151] on quentale-workspace at bounding box center [325, 142] width 651 height 285
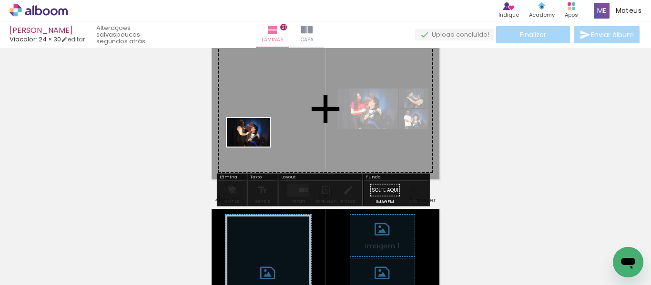
drag, startPoint x: 110, startPoint y: 258, endPoint x: 255, endPoint y: 147, distance: 183.1
click at [255, 147] on quentale-workspace at bounding box center [325, 142] width 651 height 285
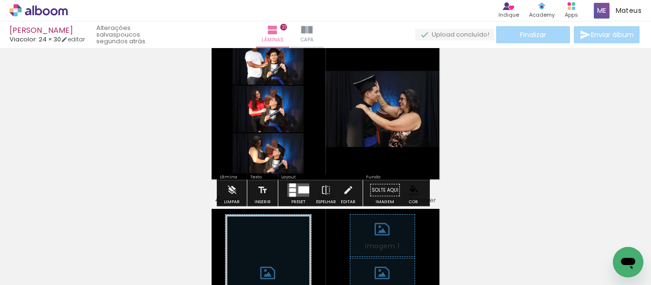
click at [289, 188] on quentale-layouter at bounding box center [298, 190] width 22 height 13
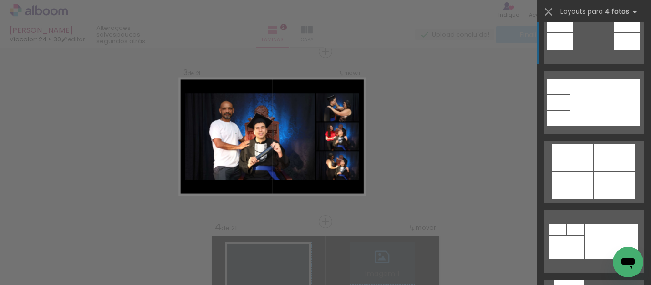
scroll to position [524, 0]
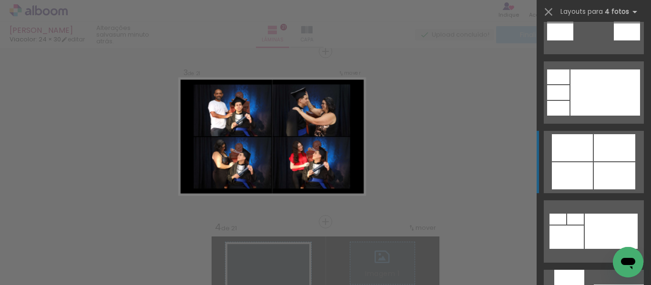
click at [586, 155] on div at bounding box center [572, 147] width 41 height 27
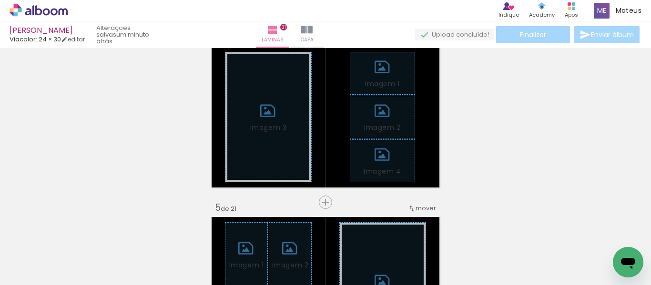
scroll to position [544, 0]
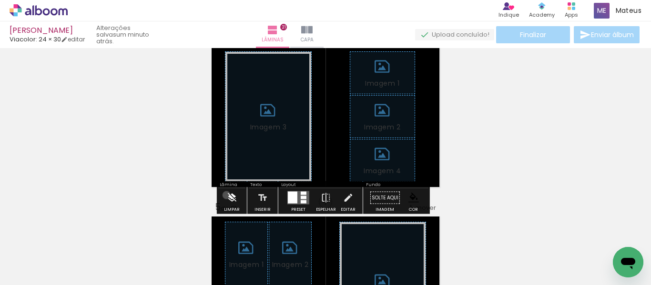
click at [226, 195] on iron-icon at bounding box center [231, 198] width 10 height 19
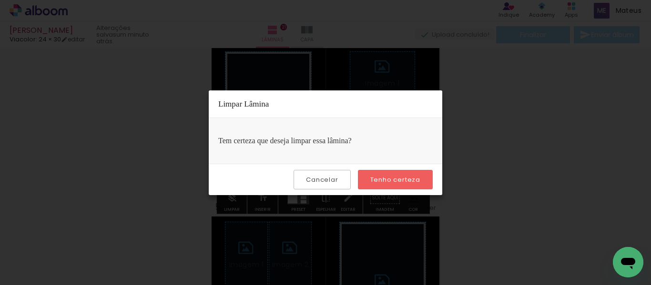
click at [0, 0] on slot "Tenho certeza" at bounding box center [0, 0] width 0 height 0
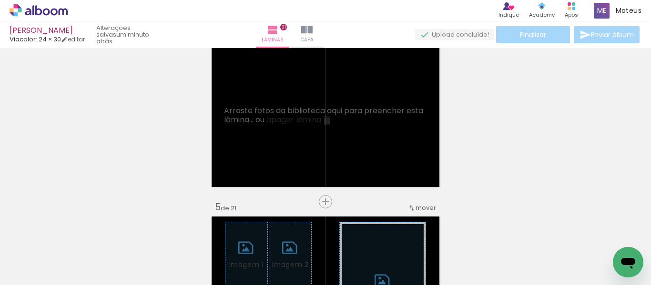
click at [31, 271] on span "Adicionar Fotos" at bounding box center [34, 272] width 29 height 10
click at [0, 0] on input "file" at bounding box center [0, 0] width 0 height 0
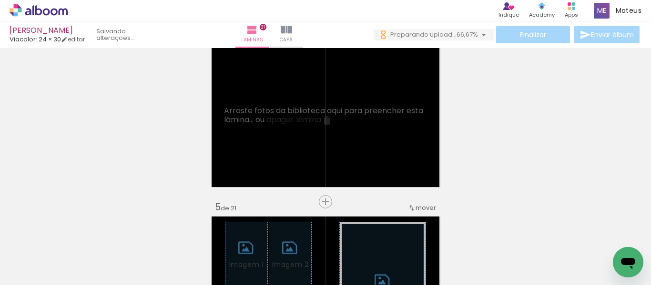
scroll to position [0, 0]
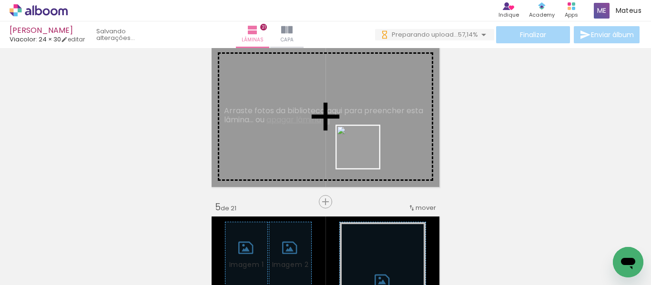
drag, startPoint x: 364, startPoint y: 260, endPoint x: 365, endPoint y: 147, distance: 112.4
click at [365, 147] on quentale-workspace at bounding box center [325, 142] width 651 height 285
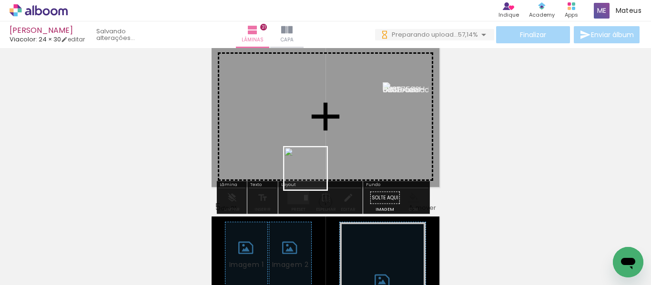
drag, startPoint x: 318, startPoint y: 242, endPoint x: 309, endPoint y: 123, distance: 119.9
click at [311, 121] on quentale-workspace at bounding box center [325, 142] width 651 height 285
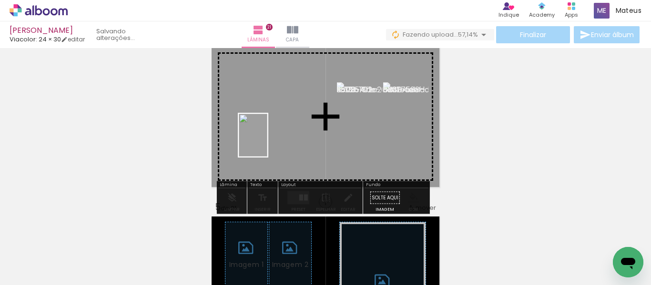
drag, startPoint x: 266, startPoint y: 261, endPoint x: 267, endPoint y: 141, distance: 120.5
click at [267, 141] on quentale-workspace at bounding box center [325, 142] width 651 height 285
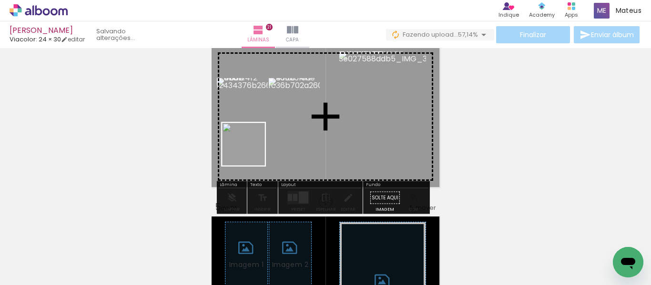
drag, startPoint x: 212, startPoint y: 257, endPoint x: 194, endPoint y: 197, distance: 62.1
click at [260, 133] on quentale-workspace at bounding box center [325, 142] width 651 height 285
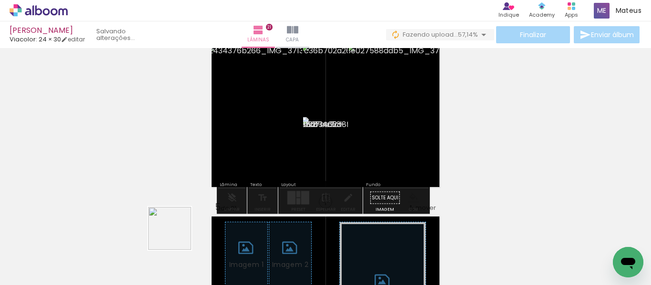
drag, startPoint x: 177, startPoint y: 236, endPoint x: 177, endPoint y: 186, distance: 49.5
click at [221, 159] on quentale-workspace at bounding box center [325, 142] width 651 height 285
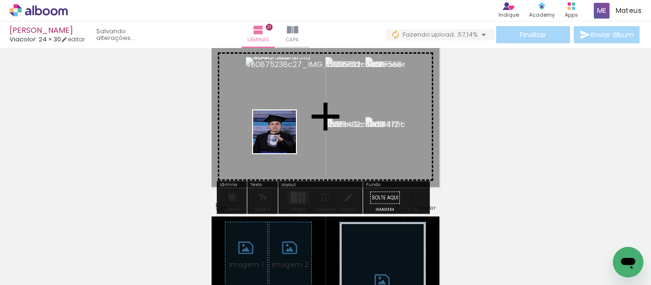
drag, startPoint x: 109, startPoint y: 251, endPoint x: 287, endPoint y: 131, distance: 214.1
click at [289, 131] on quentale-workspace at bounding box center [325, 142] width 651 height 285
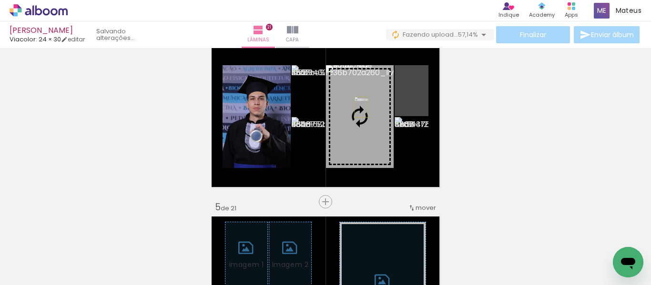
drag, startPoint x: 417, startPoint y: 103, endPoint x: 363, endPoint y: 106, distance: 53.9
click at [0, 0] on slot at bounding box center [0, 0] width 0 height 0
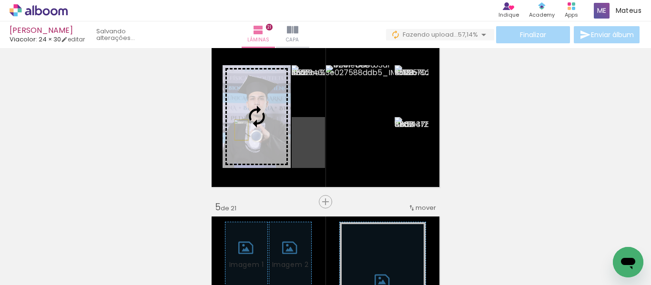
drag, startPoint x: 317, startPoint y: 159, endPoint x: 238, endPoint y: 130, distance: 84.2
click at [0, 0] on slot at bounding box center [0, 0] width 0 height 0
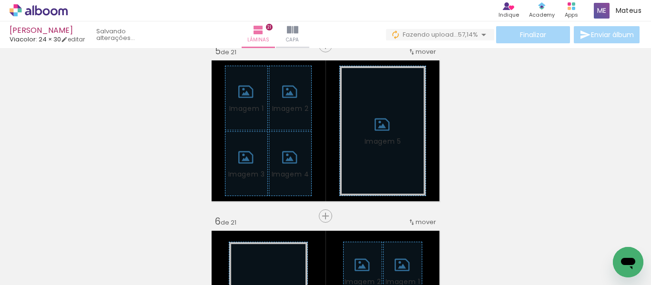
scroll to position [734, 0]
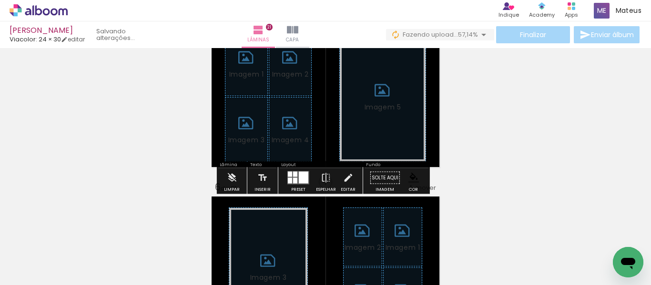
click at [31, 275] on span "Adicionar Fotos" at bounding box center [34, 280] width 29 height 10
click at [0, 0] on input "file" at bounding box center [0, 0] width 0 height 0
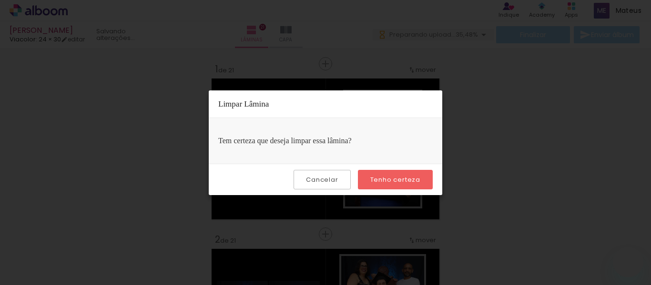
click at [0, 0] on slot "Tenho certeza" at bounding box center [0, 0] width 0 height 0
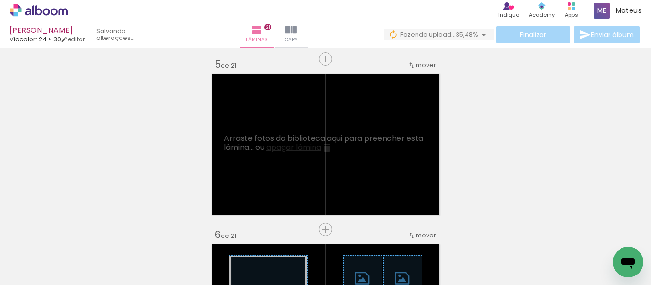
scroll to position [0, 337]
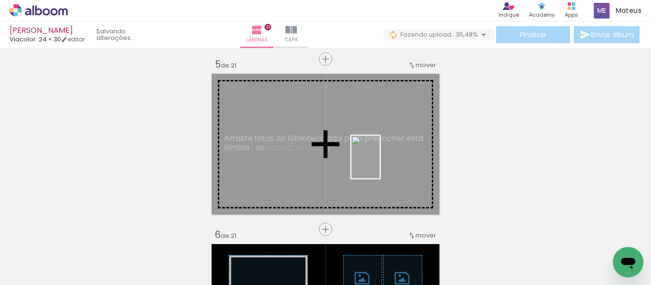
drag, startPoint x: 615, startPoint y: 243, endPoint x: 379, endPoint y: 159, distance: 251.3
click at [379, 159] on quentale-workspace at bounding box center [325, 142] width 651 height 285
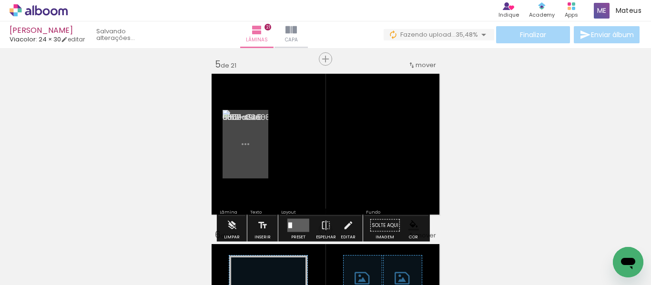
scroll to position [0, 284]
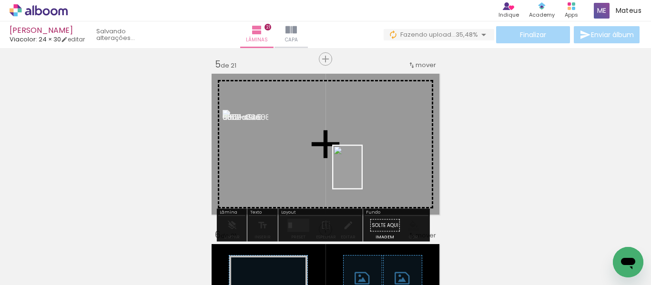
drag, startPoint x: 557, startPoint y: 251, endPoint x: 361, endPoint y: 173, distance: 211.2
click at [361, 173] on quentale-workspace at bounding box center [325, 142] width 651 height 285
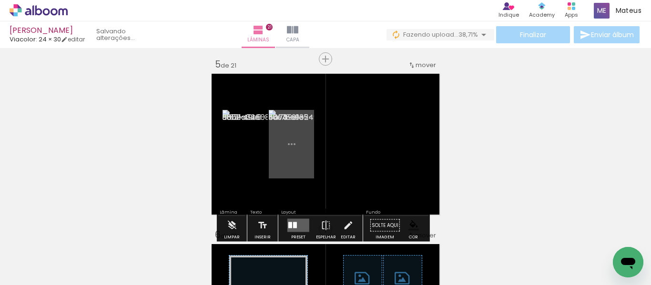
scroll to position [0, 231]
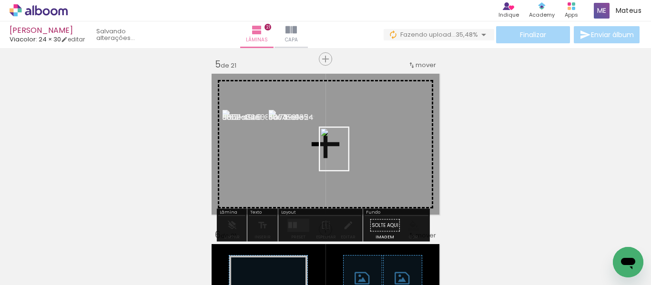
drag, startPoint x: 349, startPoint y: 251, endPoint x: 349, endPoint y: 155, distance: 96.7
click at [349, 155] on quentale-workspace at bounding box center [325, 142] width 651 height 285
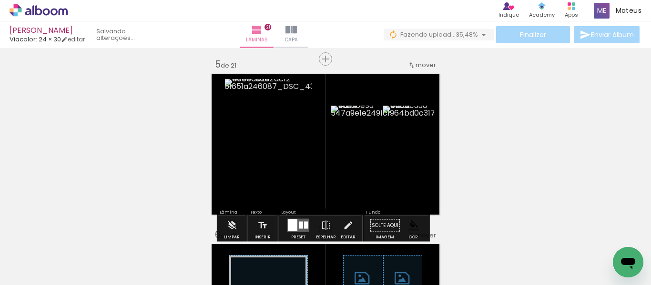
scroll to position [0, 177]
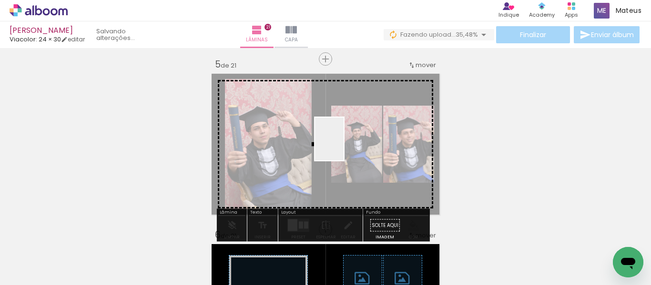
drag, startPoint x: 404, startPoint y: 253, endPoint x: 343, endPoint y: 146, distance: 123.1
click at [343, 146] on quentale-workspace at bounding box center [325, 142] width 651 height 285
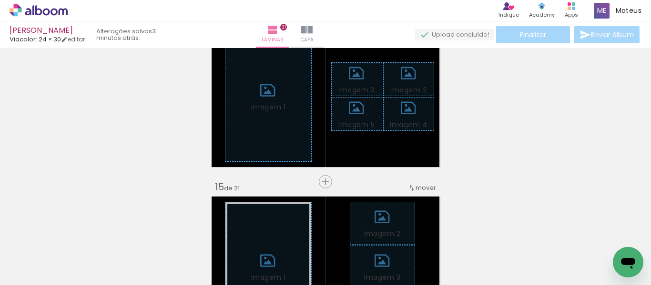
scroll to position [524, 0]
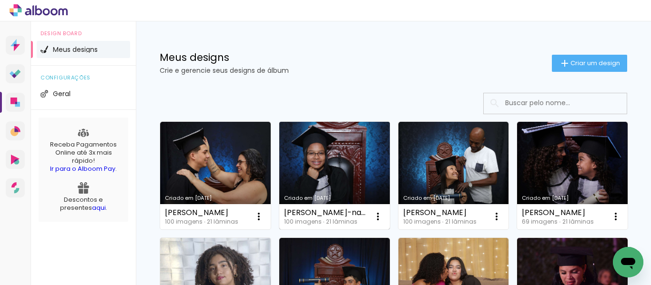
click at [337, 162] on link "Criado em [DATE]" at bounding box center [334, 176] width 110 height 108
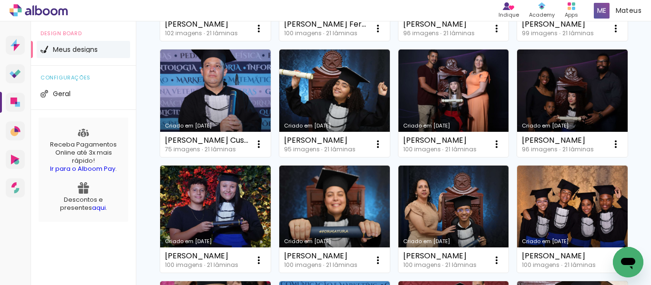
scroll to position [333, 0]
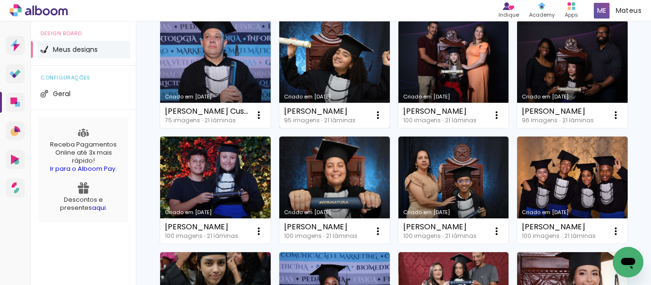
click at [279, 128] on link "Criado em [DATE]" at bounding box center [334, 74] width 110 height 108
